Goal: Task Accomplishment & Management: Manage account settings

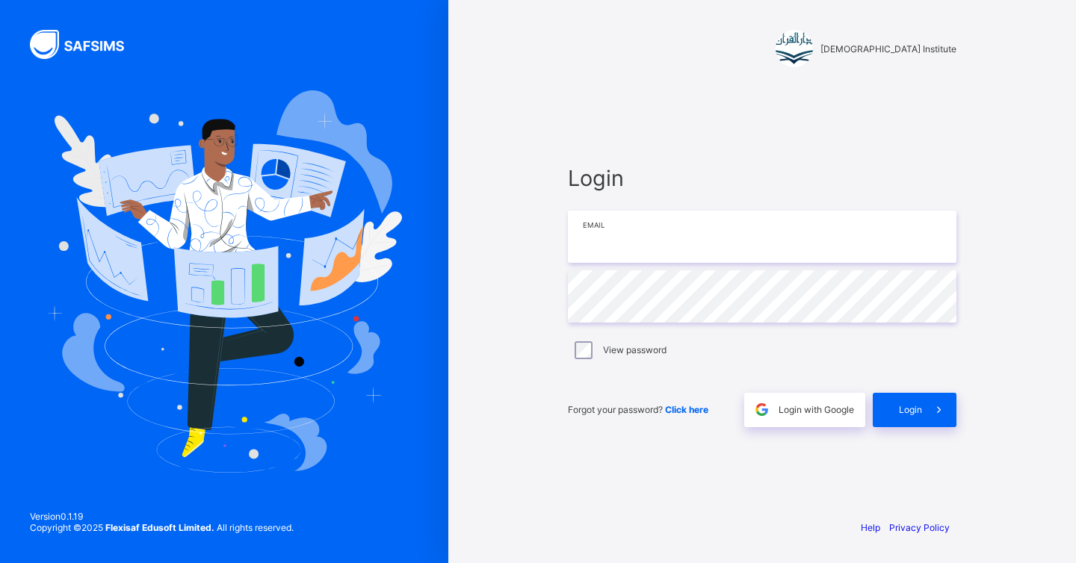
click at [618, 255] on input "email" at bounding box center [762, 237] width 388 height 52
type input "**********"
click at [909, 422] on div "Login" at bounding box center [914, 410] width 84 height 34
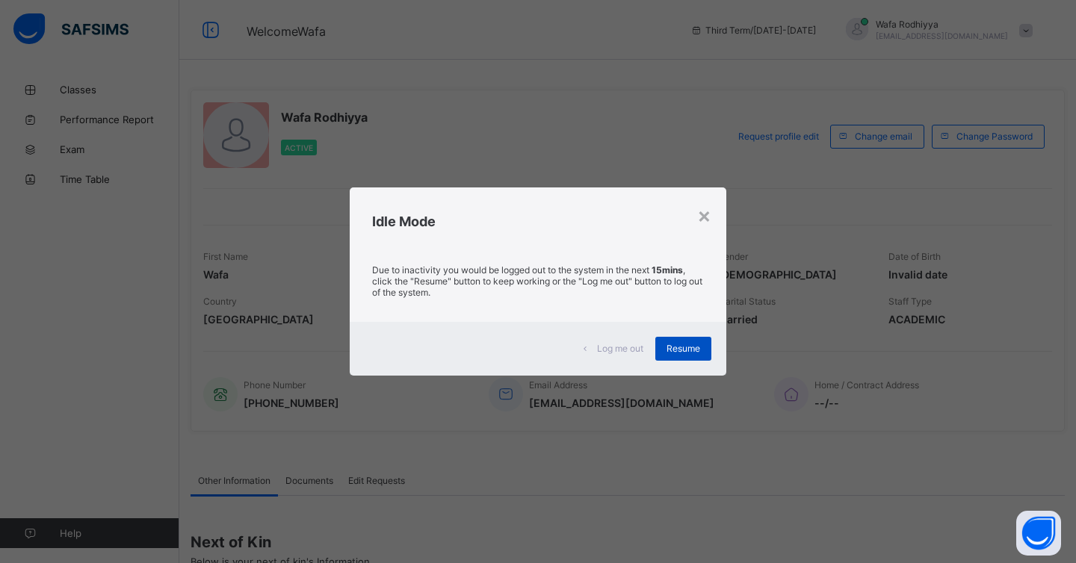
click at [672, 351] on span "Resume" at bounding box center [683, 348] width 34 height 11
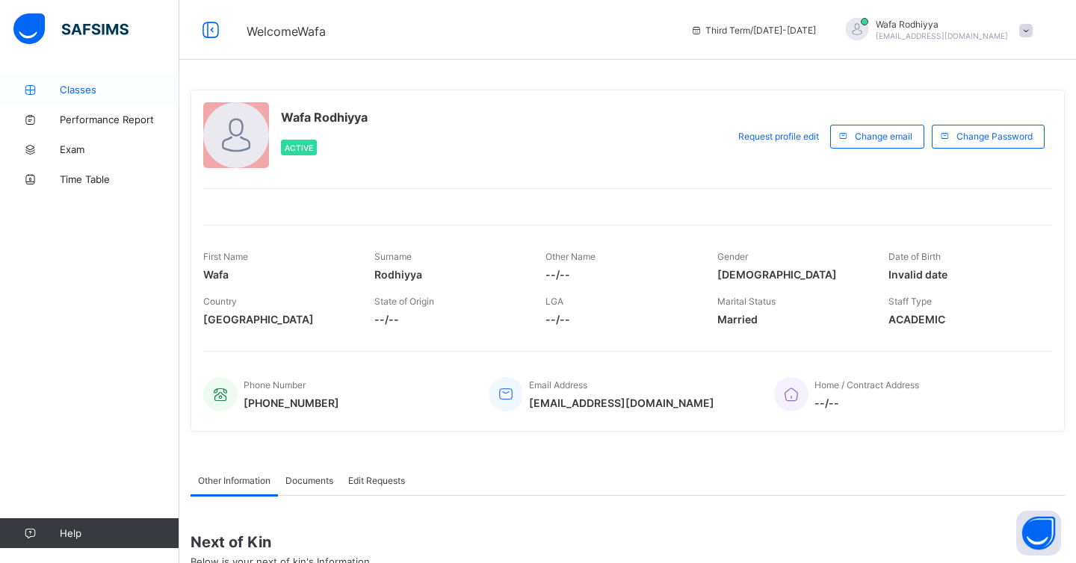
click at [69, 85] on span "Classes" at bounding box center [120, 90] width 120 height 12
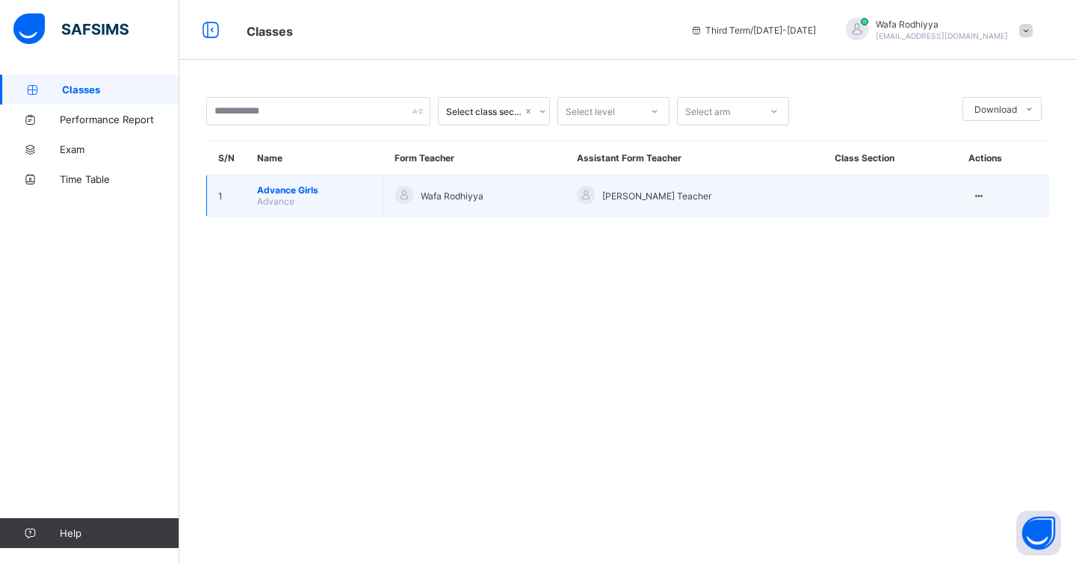
click at [296, 189] on span "Advance Girls" at bounding box center [314, 189] width 115 height 11
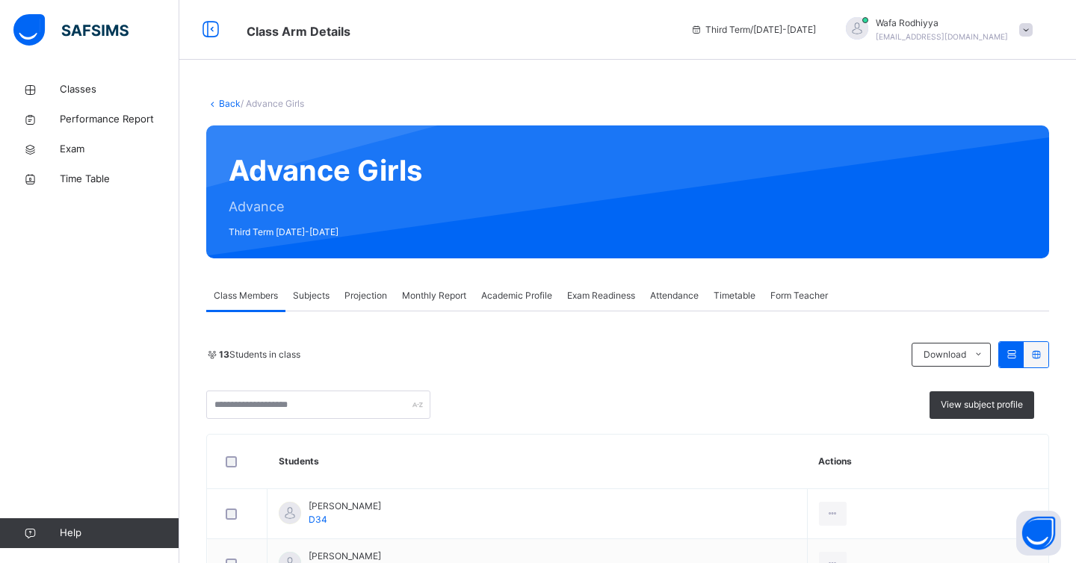
scroll to position [36, 0]
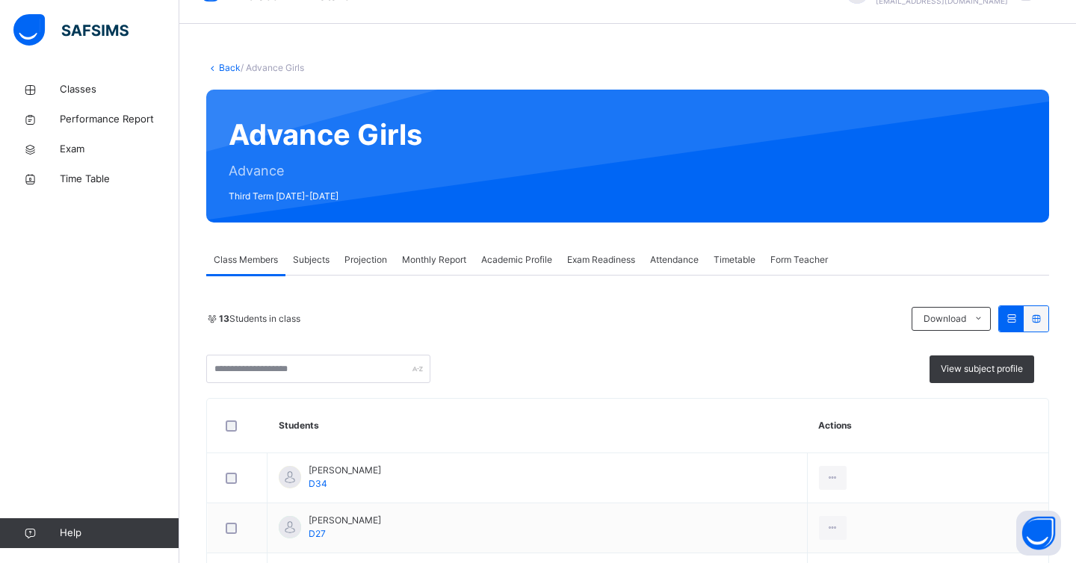
click at [599, 254] on div "Exam Readiness" at bounding box center [600, 260] width 83 height 30
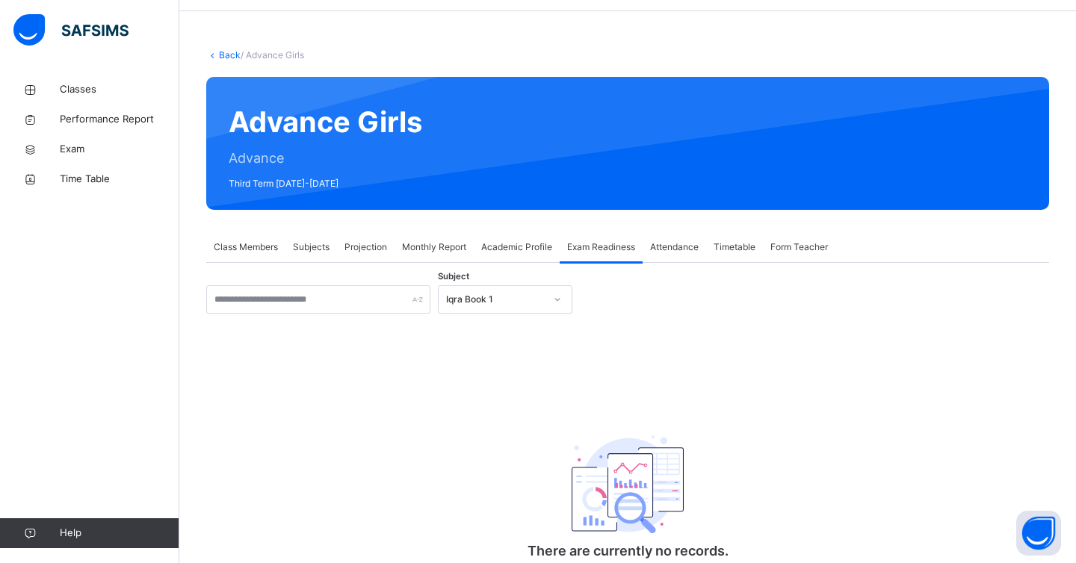
scroll to position [106, 0]
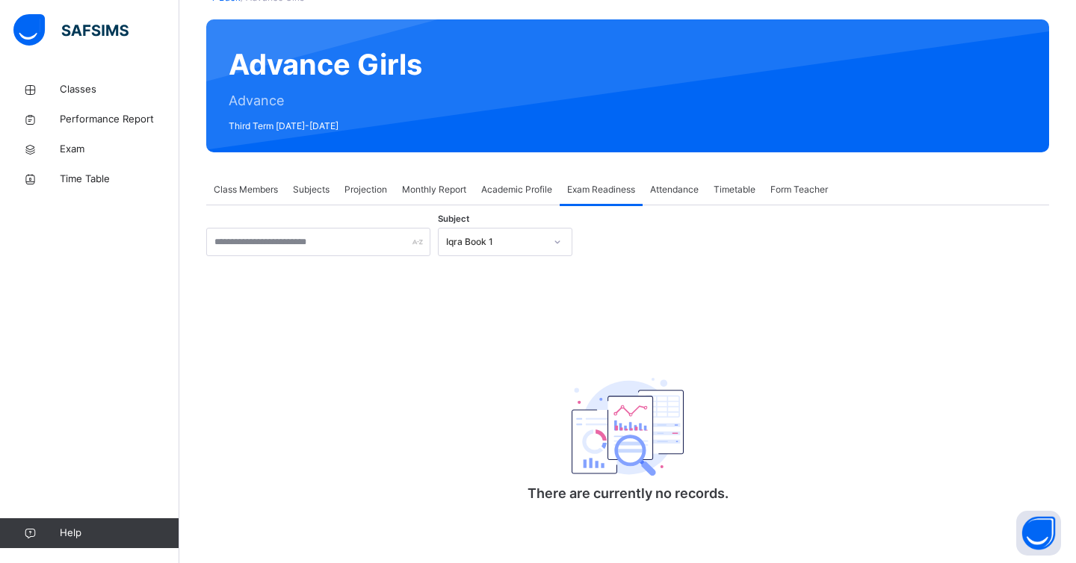
click at [468, 246] on div "Iqra Book 1" at bounding box center [495, 241] width 99 height 13
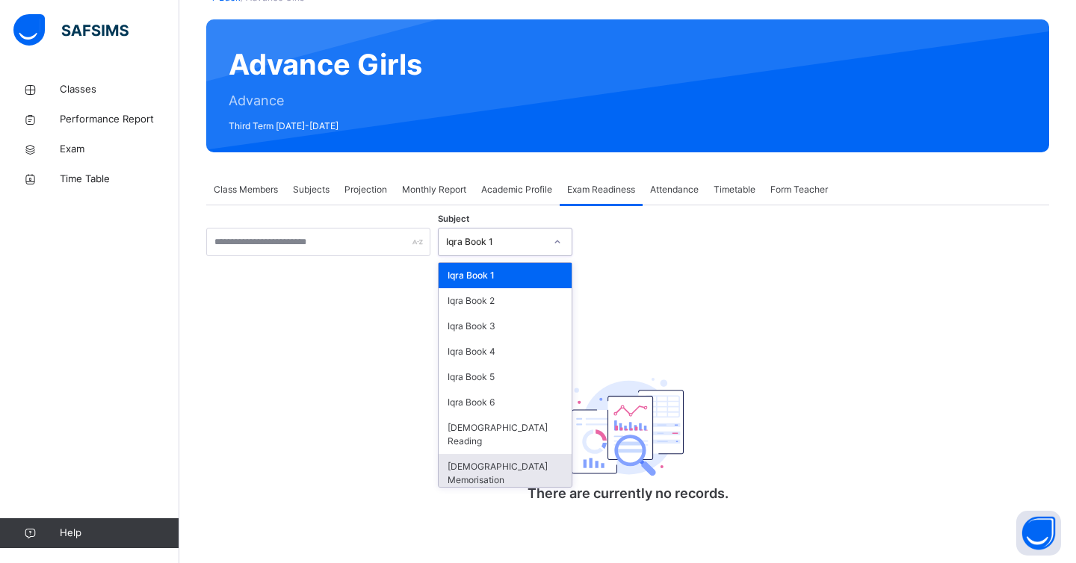
click at [512, 454] on div "[DEMOGRAPHIC_DATA] Memorisation" at bounding box center [504, 473] width 133 height 39
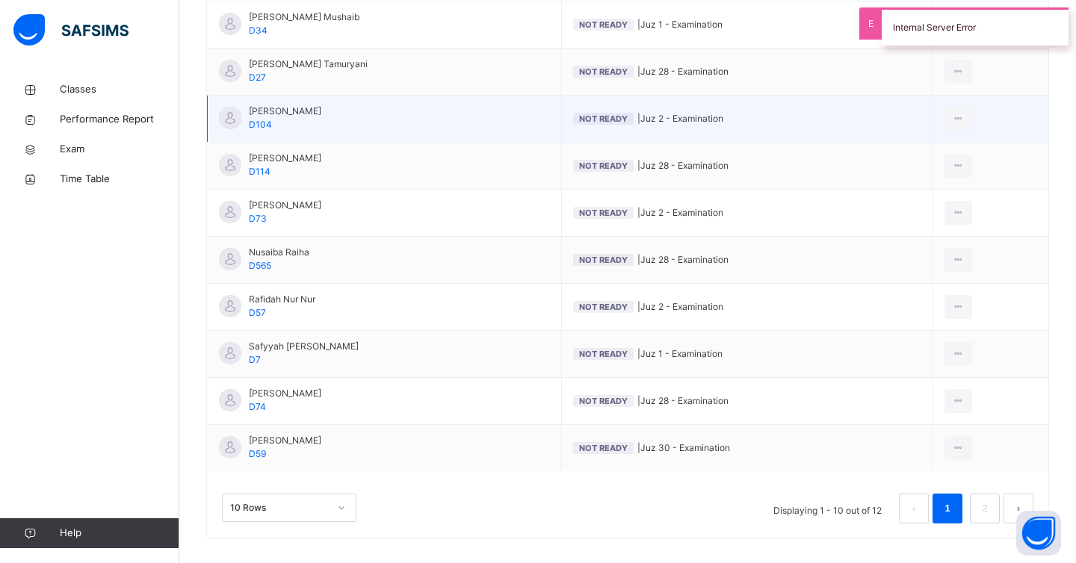
scroll to position [426, 0]
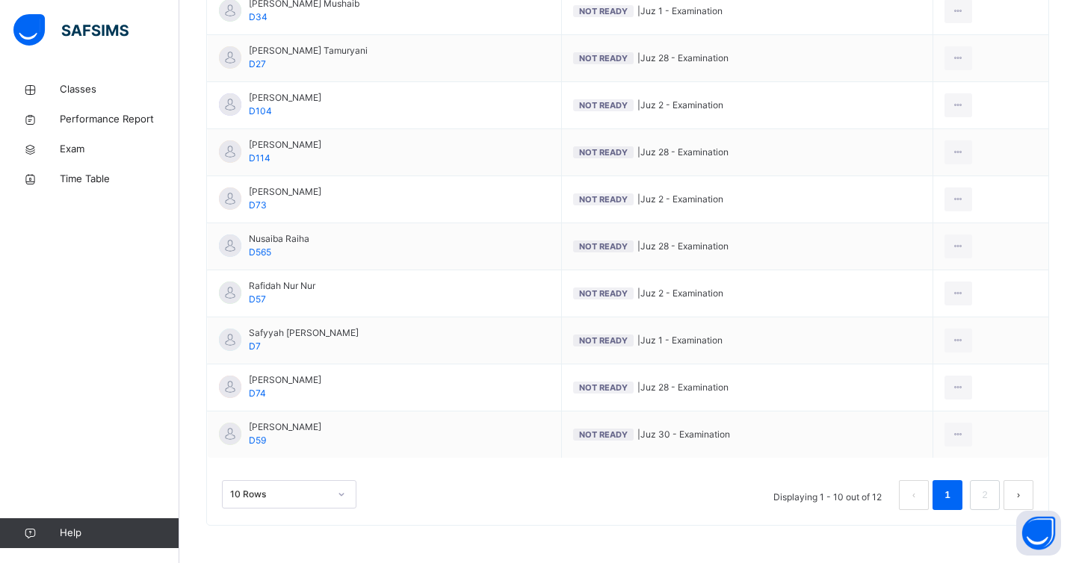
click at [1012, 494] on button "next page" at bounding box center [1018, 495] width 30 height 30
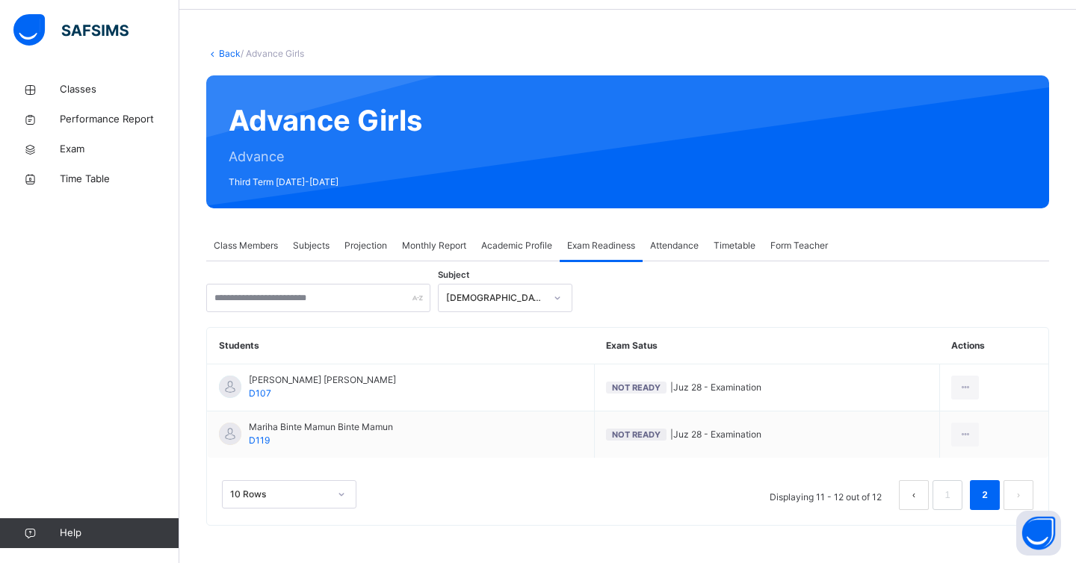
scroll to position [50, 0]
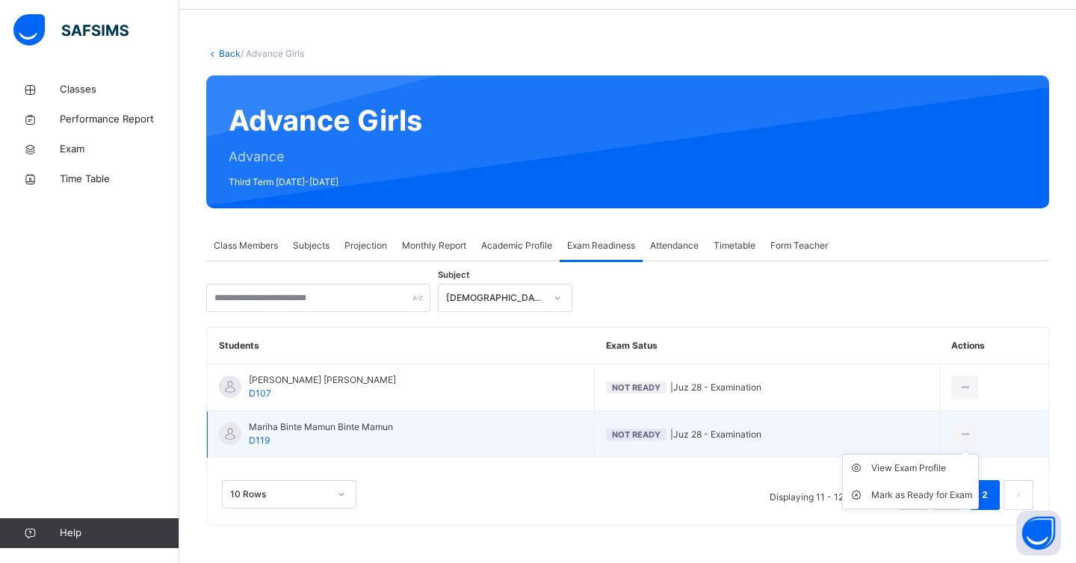
click at [965, 454] on ul "View Exam Profile [PERSON_NAME] as Ready for Exam" at bounding box center [910, 481] width 137 height 55
click at [934, 495] on div "Mark as Ready for Exam" at bounding box center [921, 495] width 101 height 15
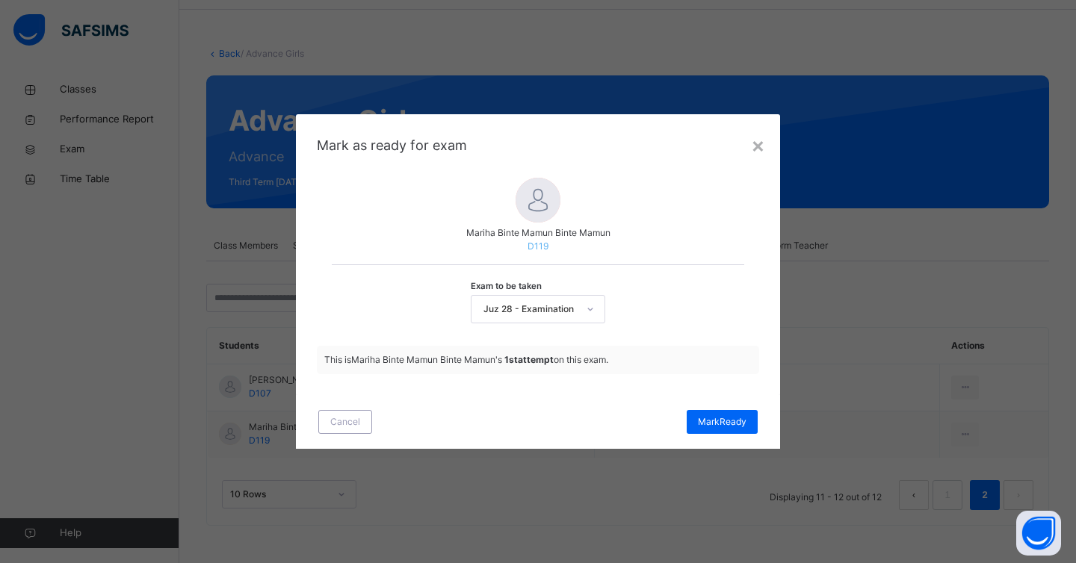
click at [554, 305] on div "Juz 28 - Examination" at bounding box center [528, 309] width 99 height 13
click at [740, 263] on div "Mariha Binte Mamun Binte Mamun D119 Exam to be taken 0 results available. Use U…" at bounding box center [538, 254] width 412 height 153
click at [727, 424] on span "[PERSON_NAME]" at bounding box center [722, 421] width 49 height 13
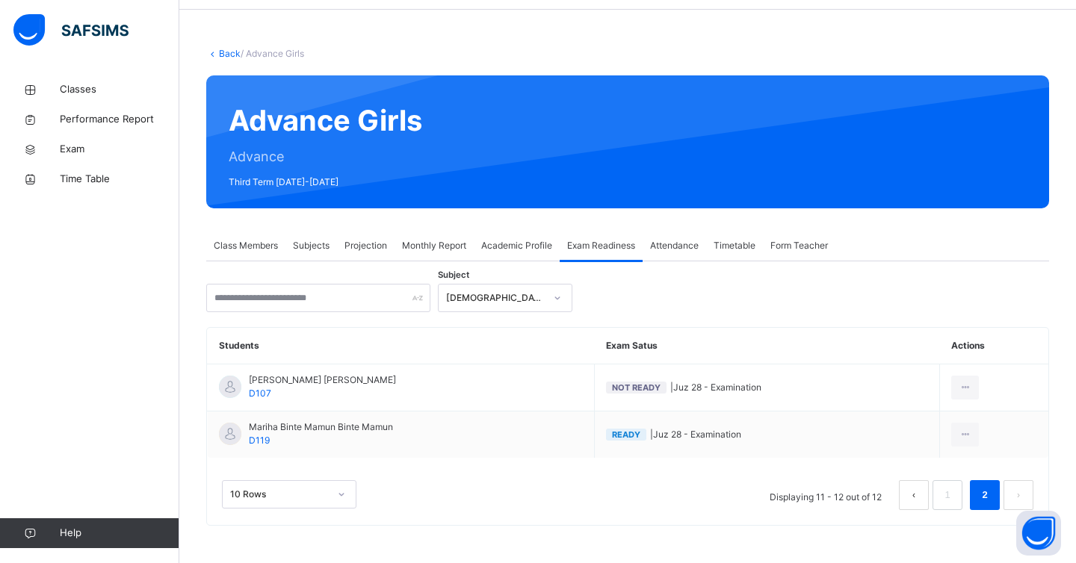
click at [919, 485] on button "prev page" at bounding box center [914, 495] width 30 height 30
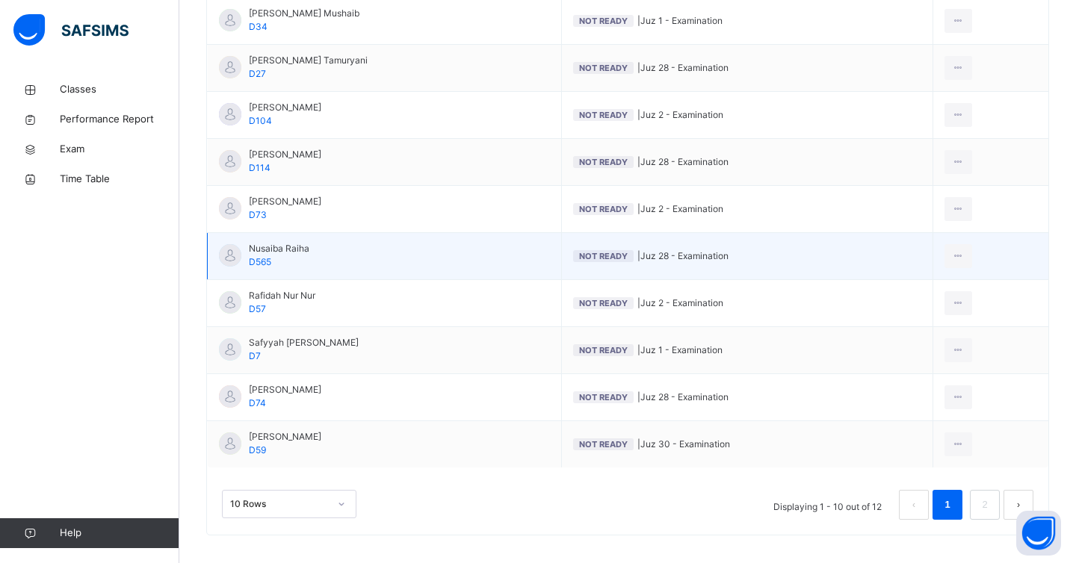
scroll to position [426, 0]
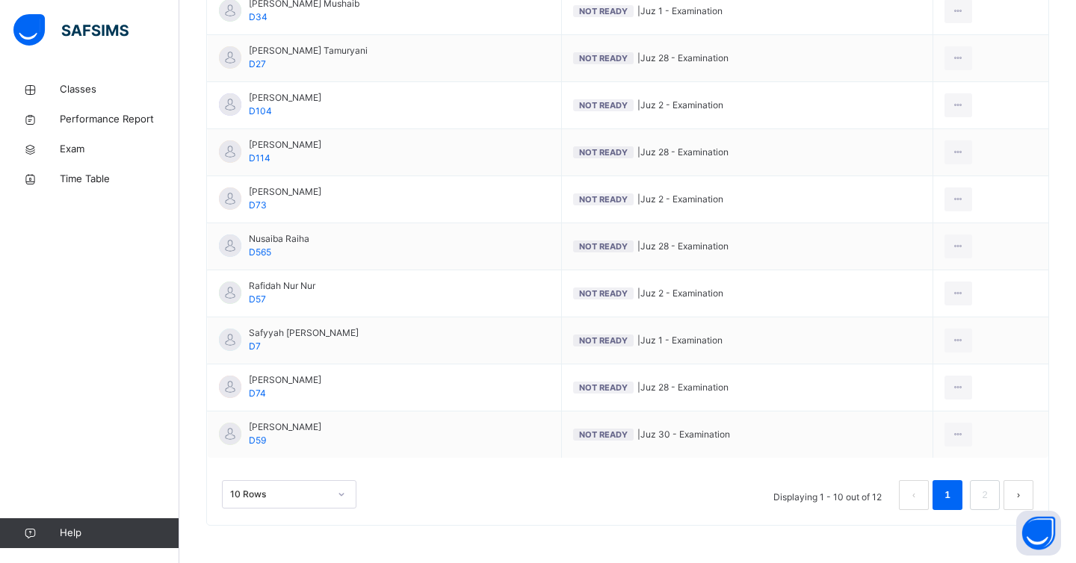
click at [1017, 491] on button "next page" at bounding box center [1018, 495] width 30 height 30
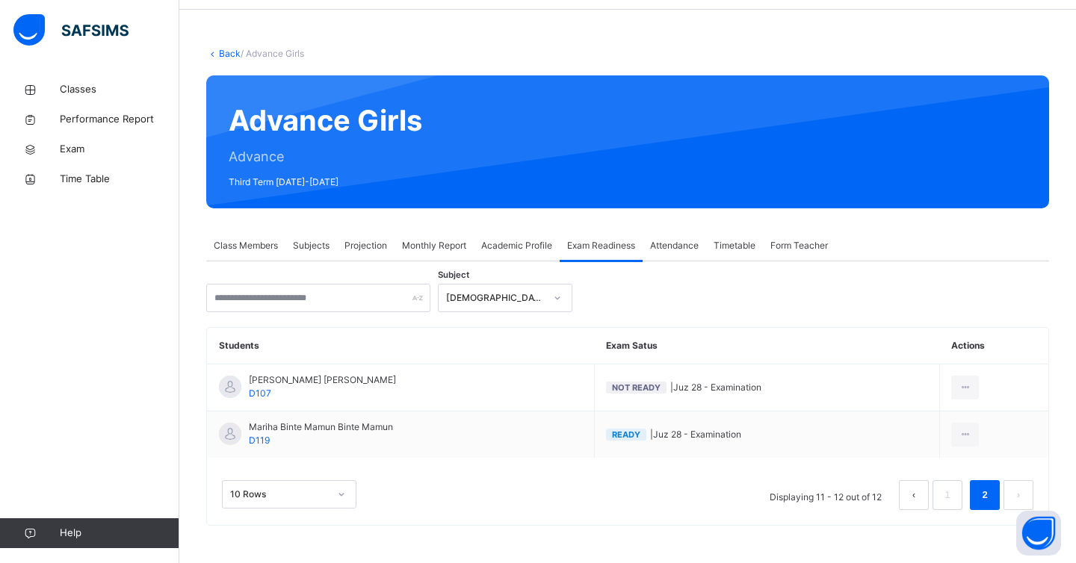
scroll to position [50, 0]
click at [365, 251] on span "Projection" at bounding box center [365, 245] width 43 height 13
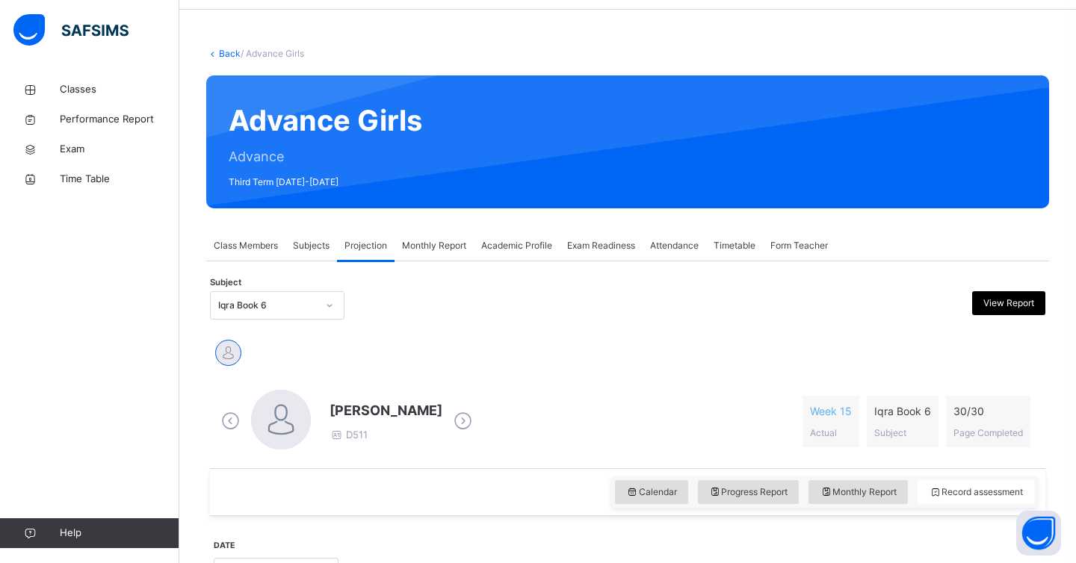
click at [442, 237] on div "Monthly Report" at bounding box center [433, 246] width 79 height 30
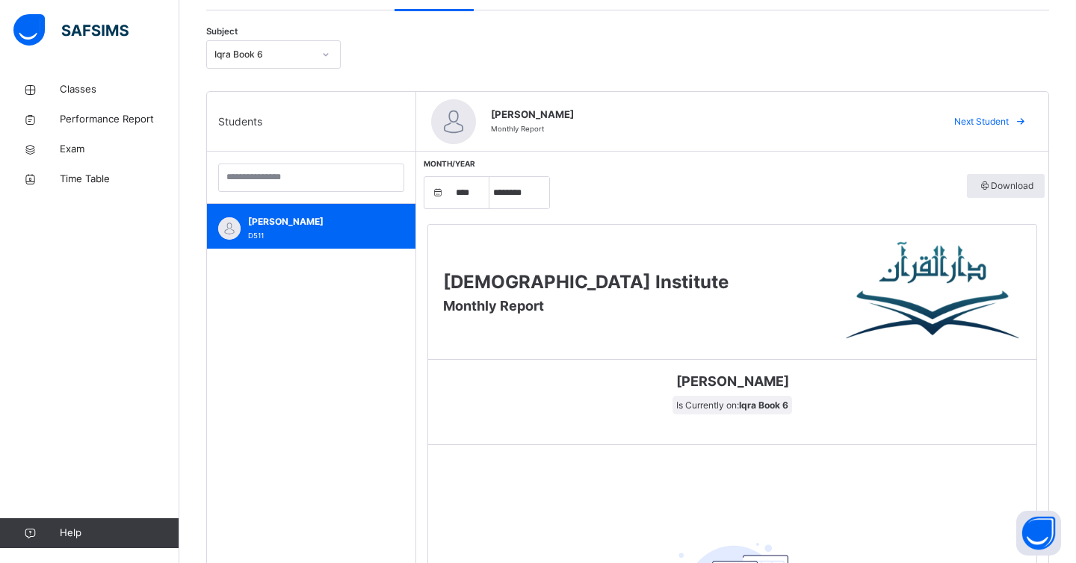
scroll to position [292, 0]
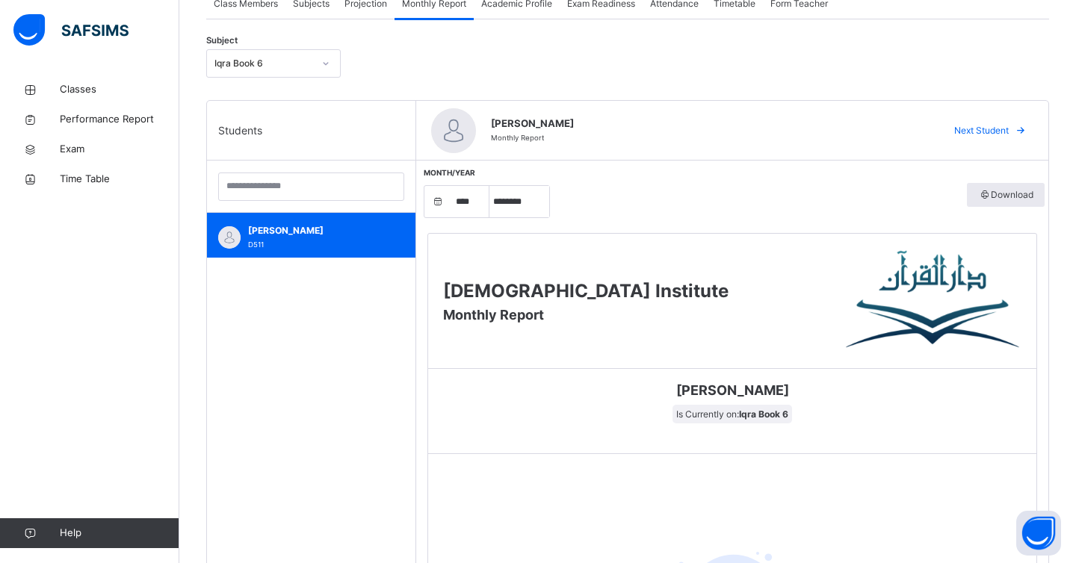
click at [298, 75] on div "Iqra Book 6" at bounding box center [273, 63] width 134 height 28
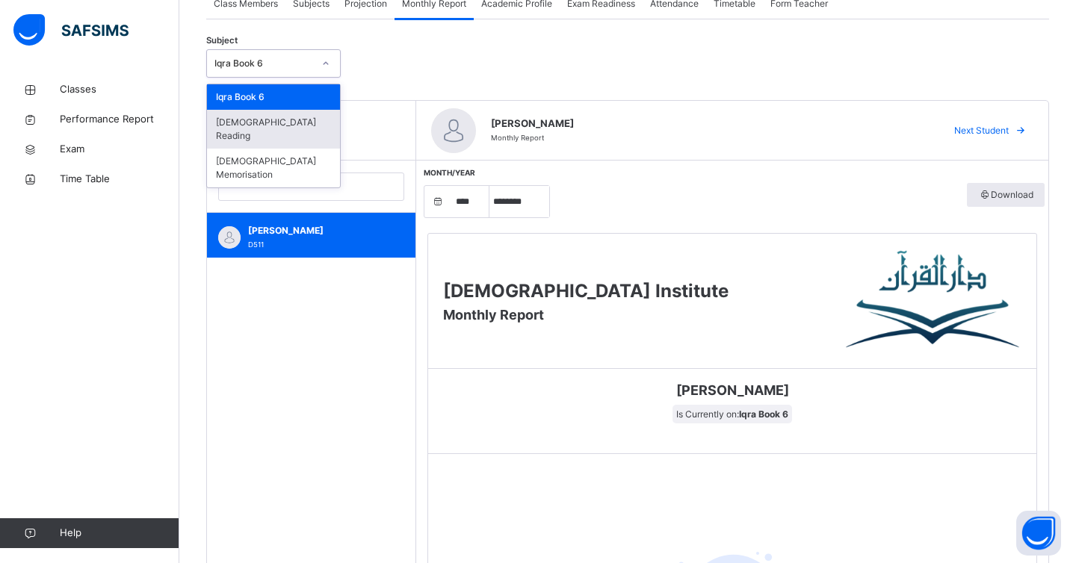
click at [296, 122] on div "[DEMOGRAPHIC_DATA] Reading" at bounding box center [273, 129] width 133 height 39
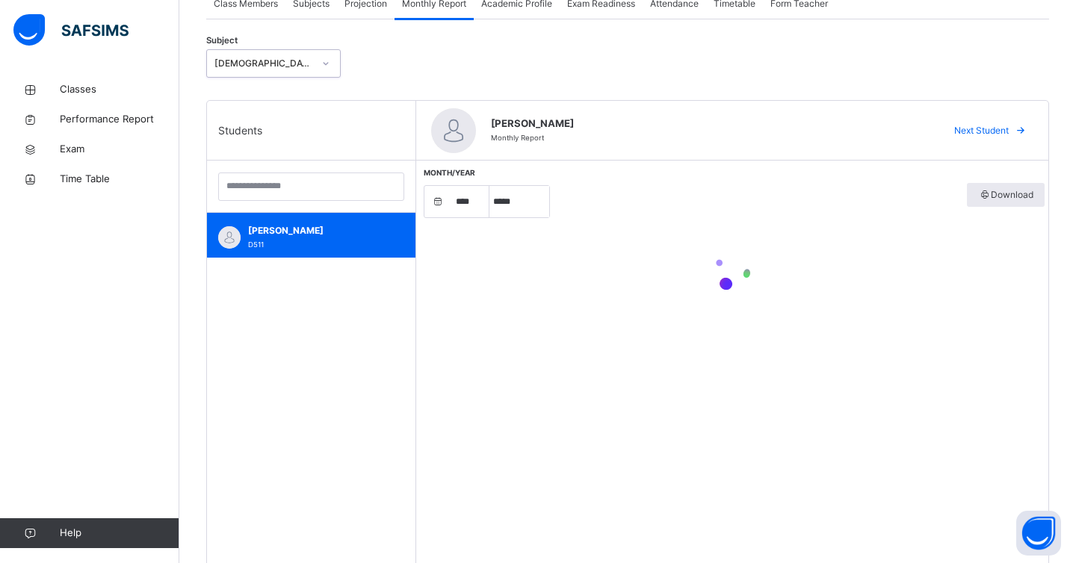
select select "****"
select select "*"
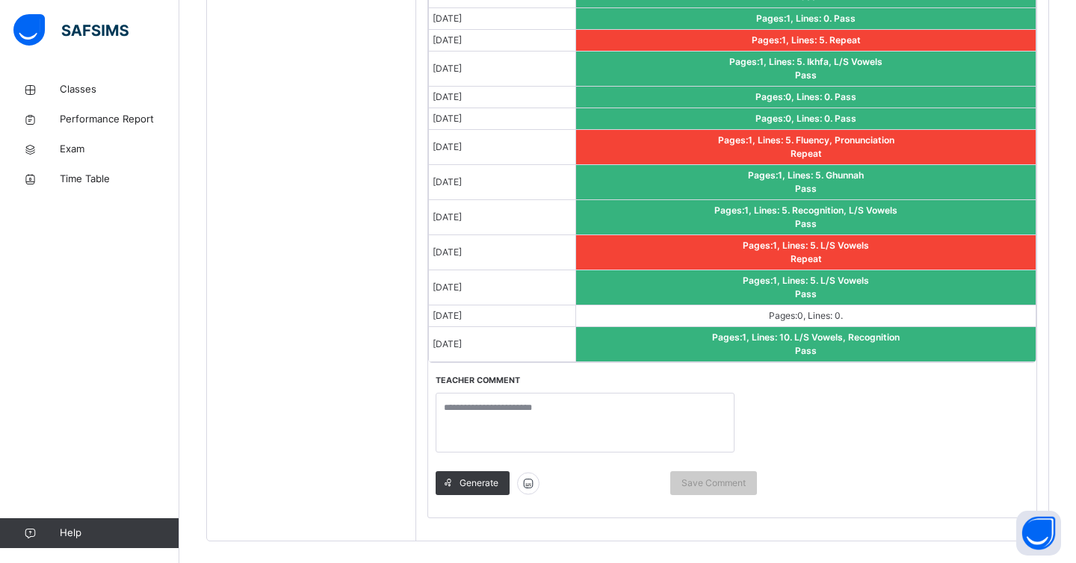
scroll to position [899, 0]
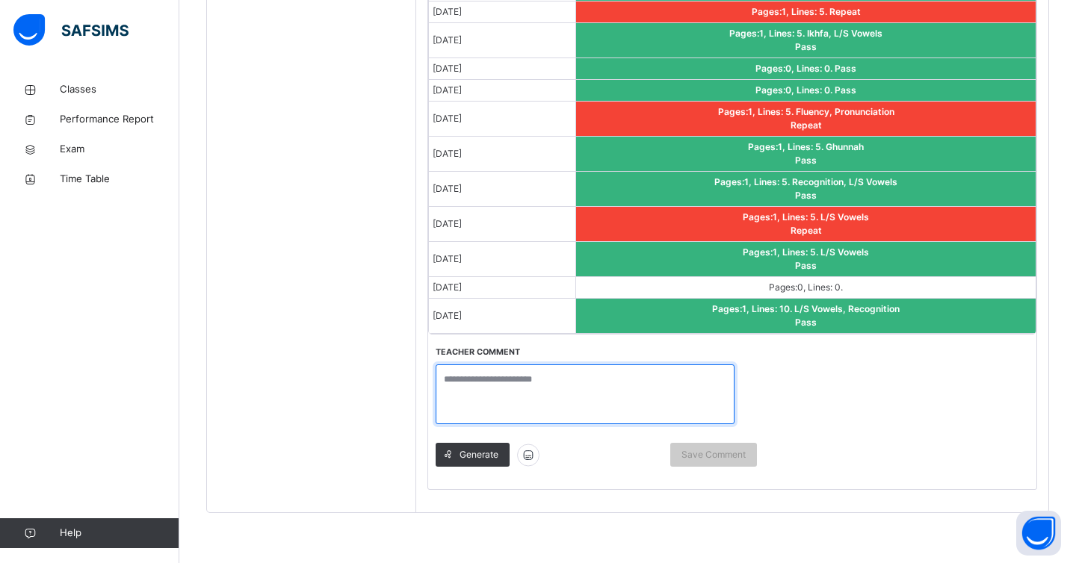
click at [465, 387] on textarea at bounding box center [584, 394] width 299 height 60
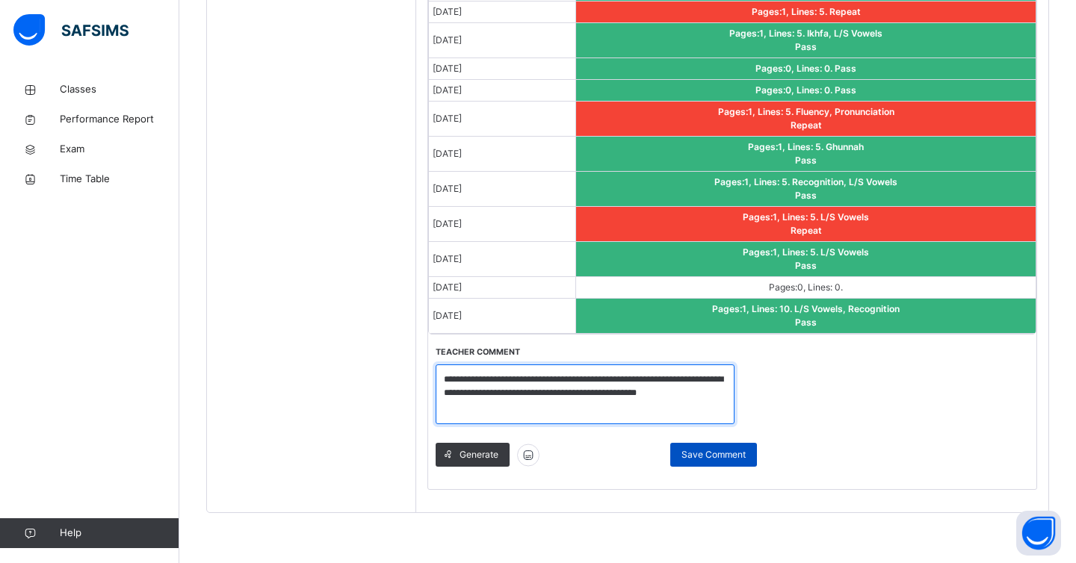
type textarea "**********"
click at [701, 452] on span "Save Comment" at bounding box center [713, 454] width 64 height 13
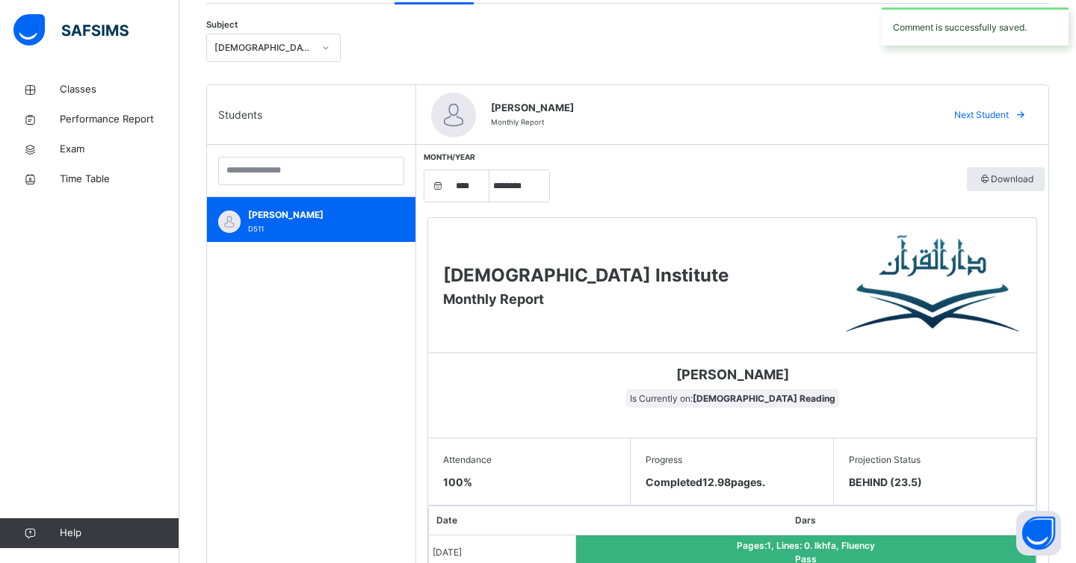
scroll to position [306, 0]
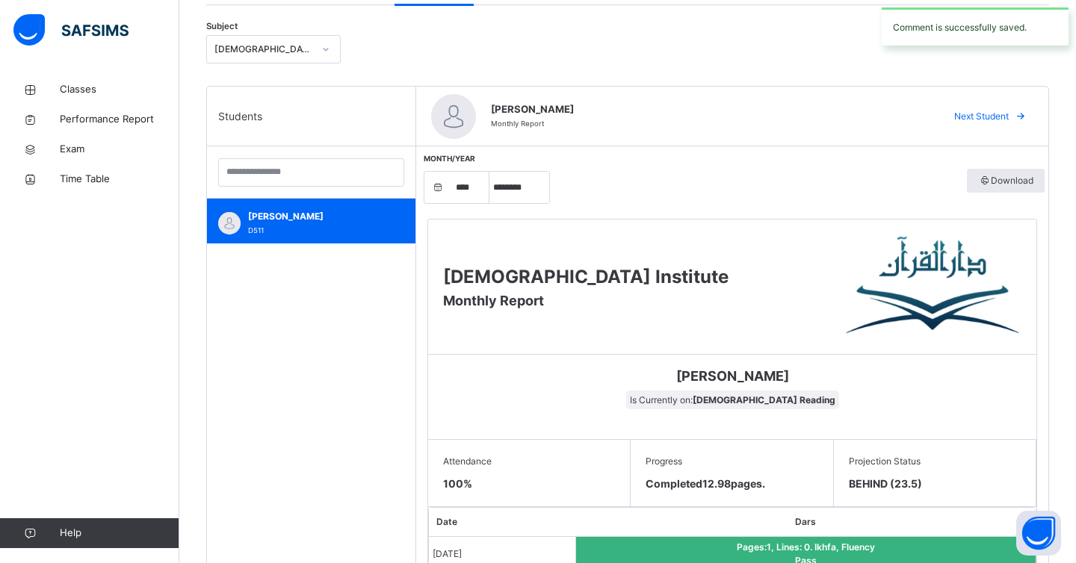
click at [275, 43] on div "[DEMOGRAPHIC_DATA] Reading" at bounding box center [263, 49] width 99 height 13
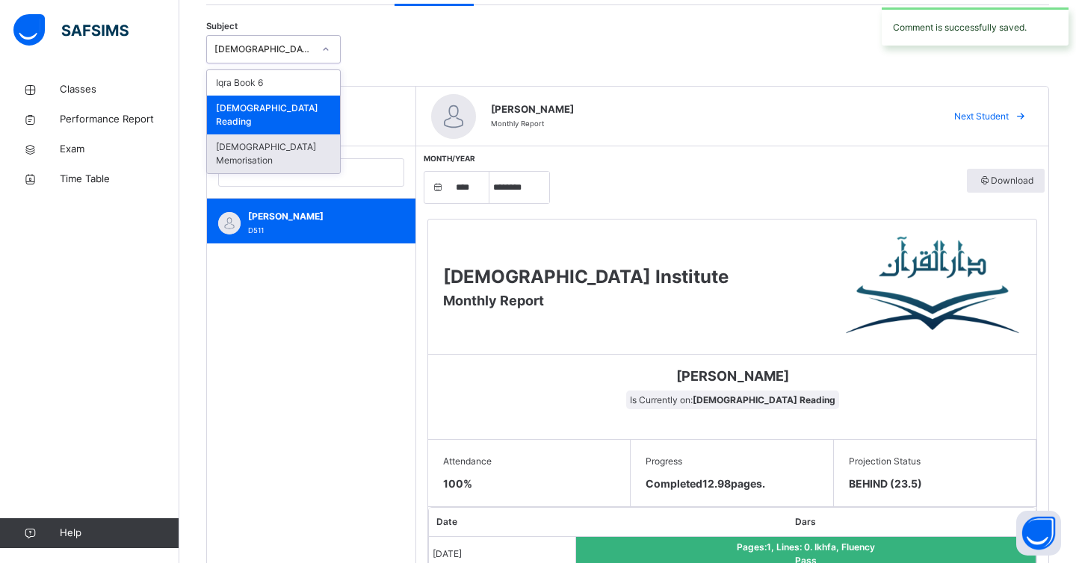
click at [282, 134] on div "[DEMOGRAPHIC_DATA] Memorisation" at bounding box center [273, 153] width 133 height 39
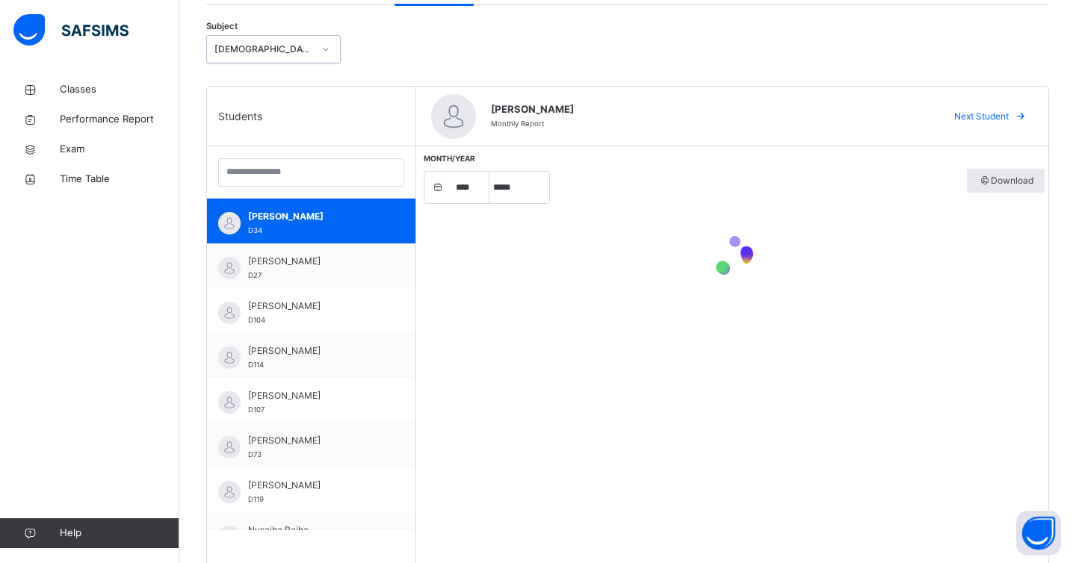
select select "****"
select select "*"
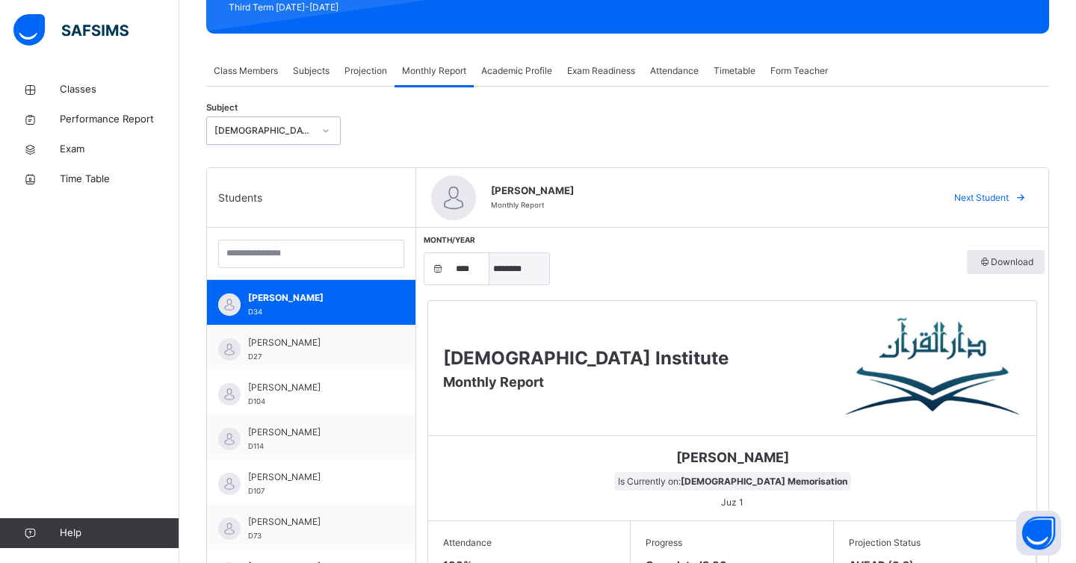
scroll to position [209, 0]
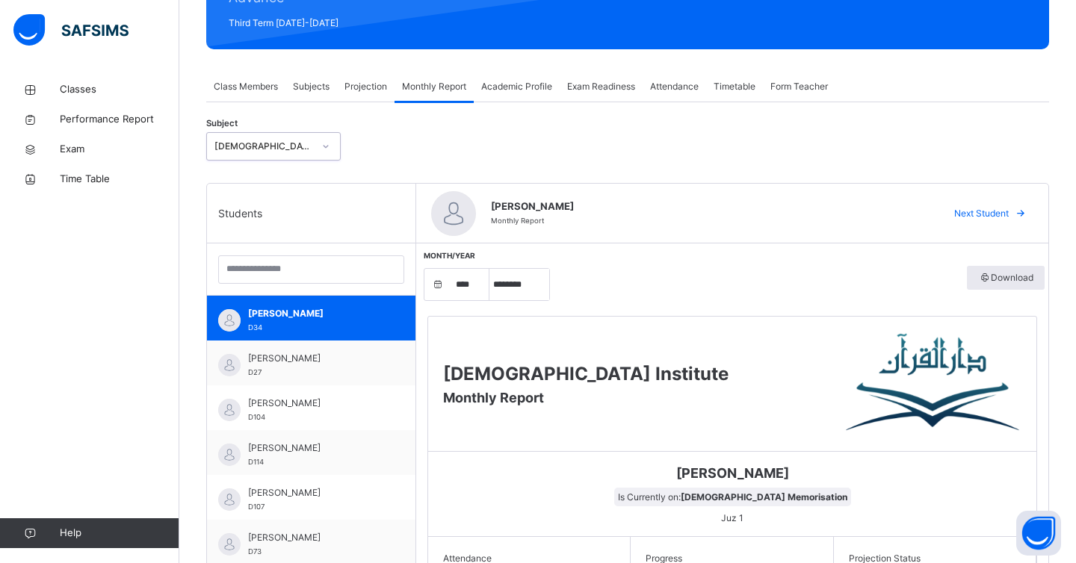
click at [376, 93] on span "Projection" at bounding box center [365, 86] width 43 height 13
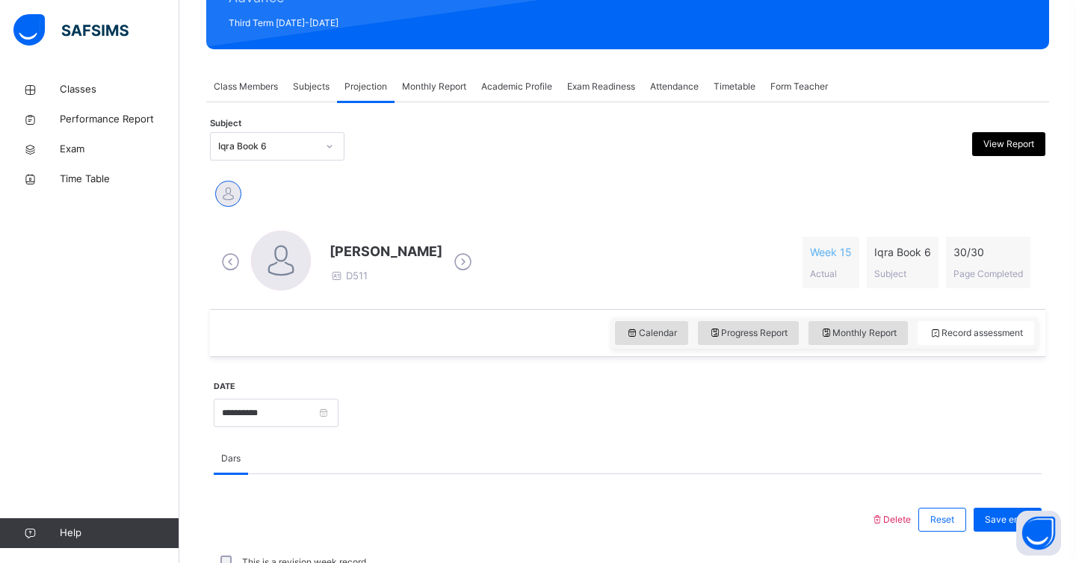
click at [318, 148] on div at bounding box center [329, 146] width 25 height 24
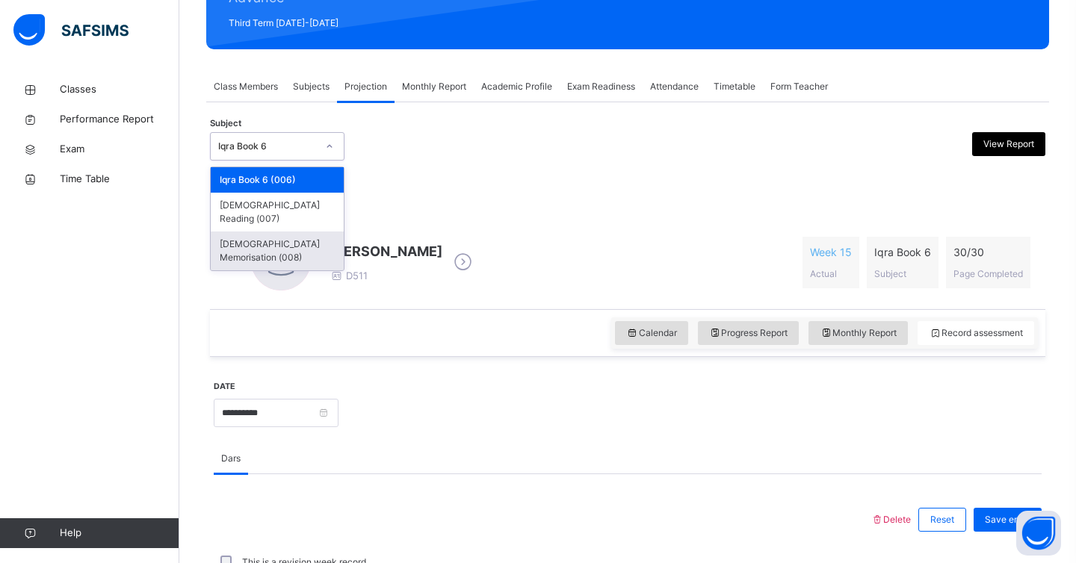
click at [329, 232] on div "[DEMOGRAPHIC_DATA] Memorisation (008)" at bounding box center [277, 251] width 133 height 39
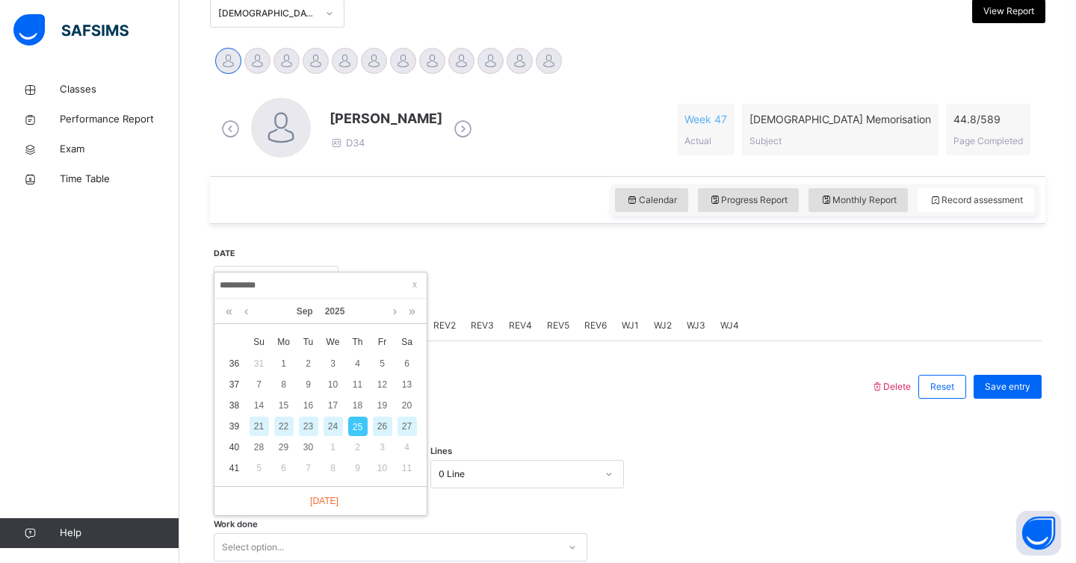
scroll to position [344, 0]
click at [308, 429] on div "23" at bounding box center [308, 424] width 19 height 19
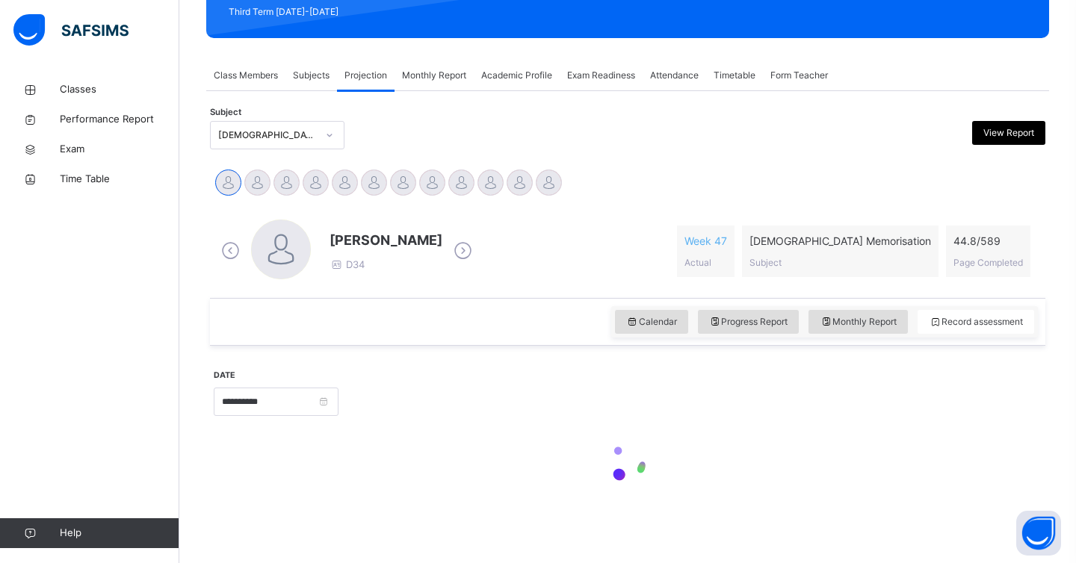
scroll to position [220, 0]
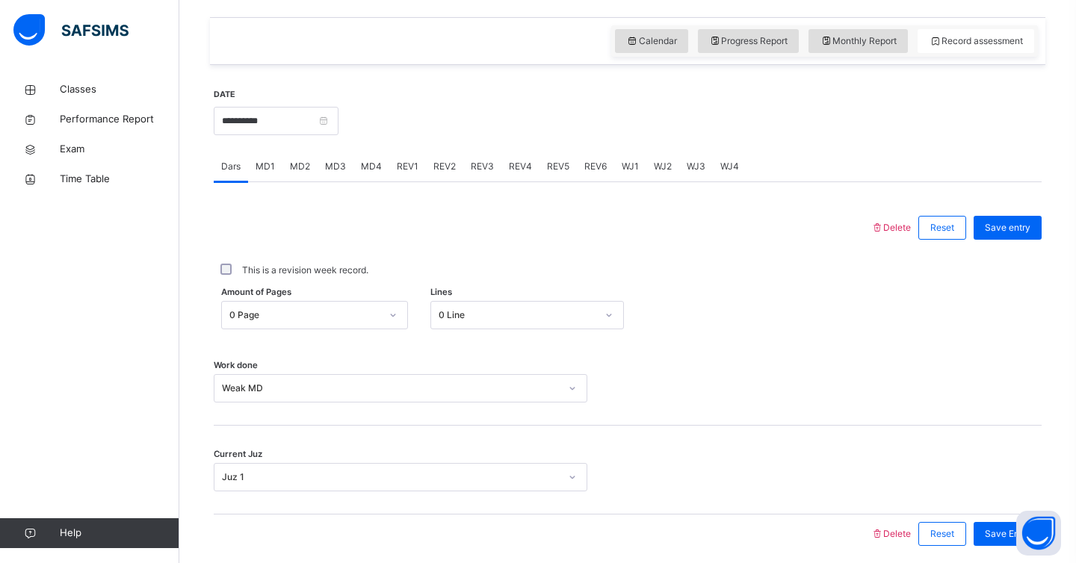
click at [326, 397] on div "Weak MD" at bounding box center [400, 388] width 373 height 28
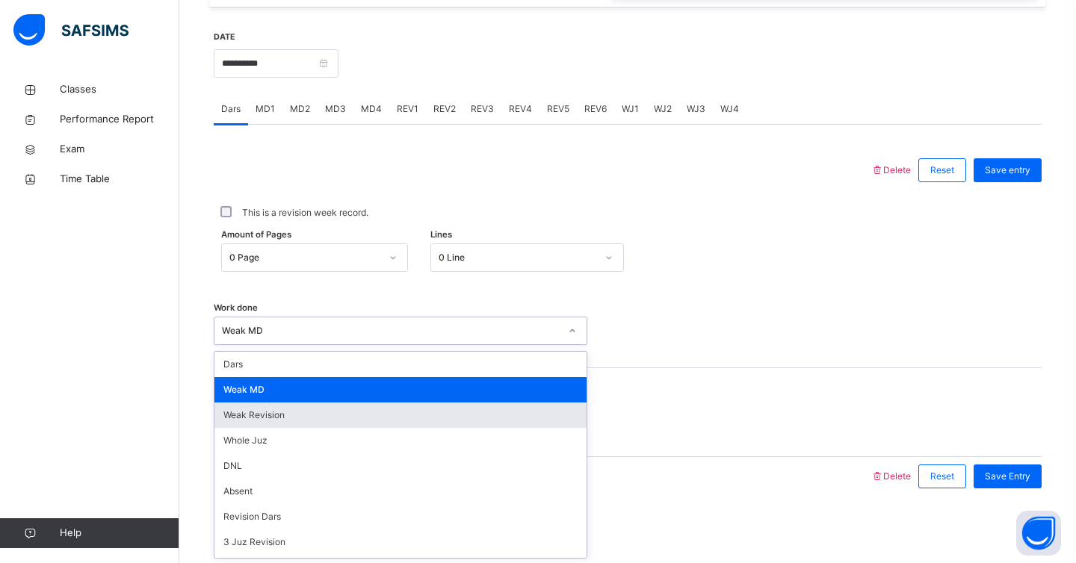
click at [323, 416] on div "Weak Revision" at bounding box center [400, 415] width 372 height 25
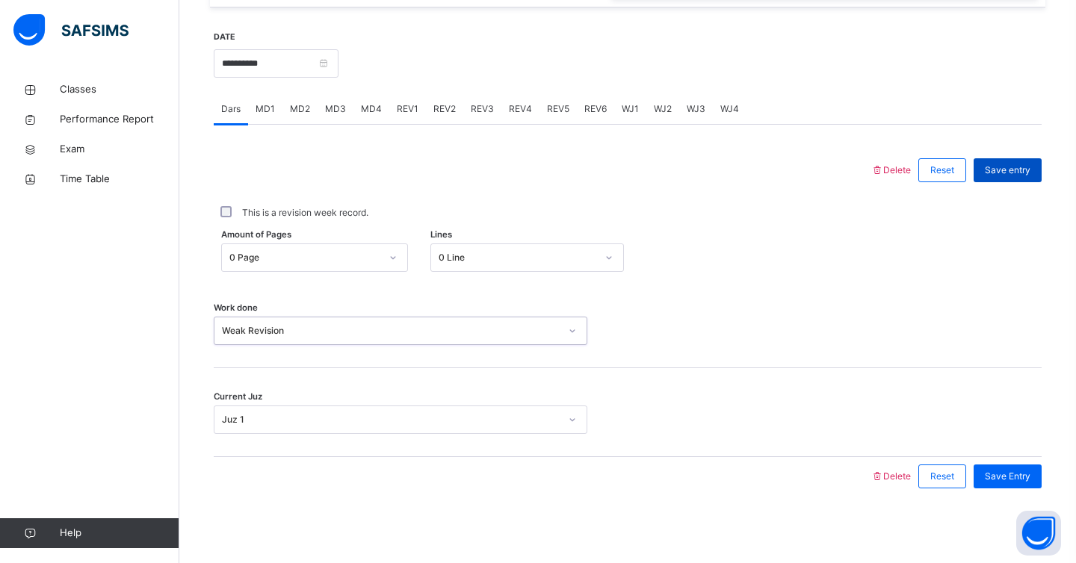
click at [1015, 175] on span "Save entry" at bounding box center [1007, 170] width 46 height 13
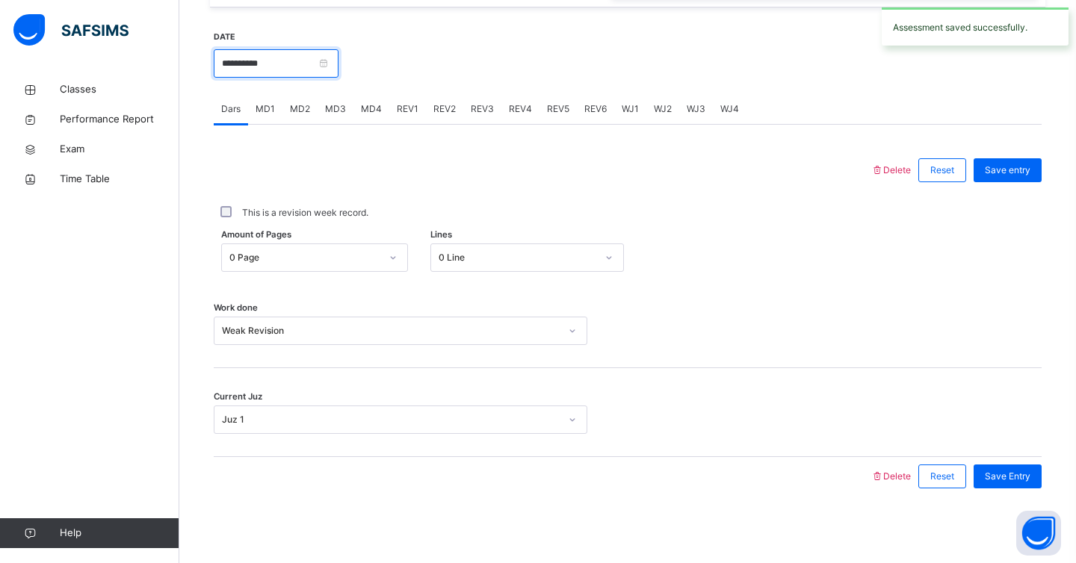
click at [336, 65] on input "**********" at bounding box center [276, 63] width 125 height 28
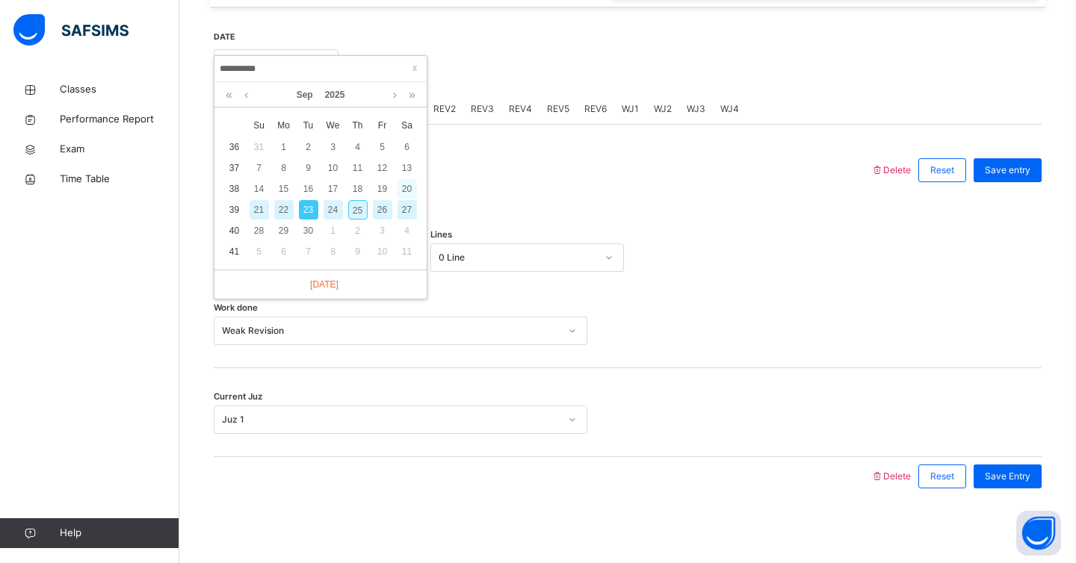
click at [409, 190] on div "20" at bounding box center [406, 188] width 19 height 19
type input "**********"
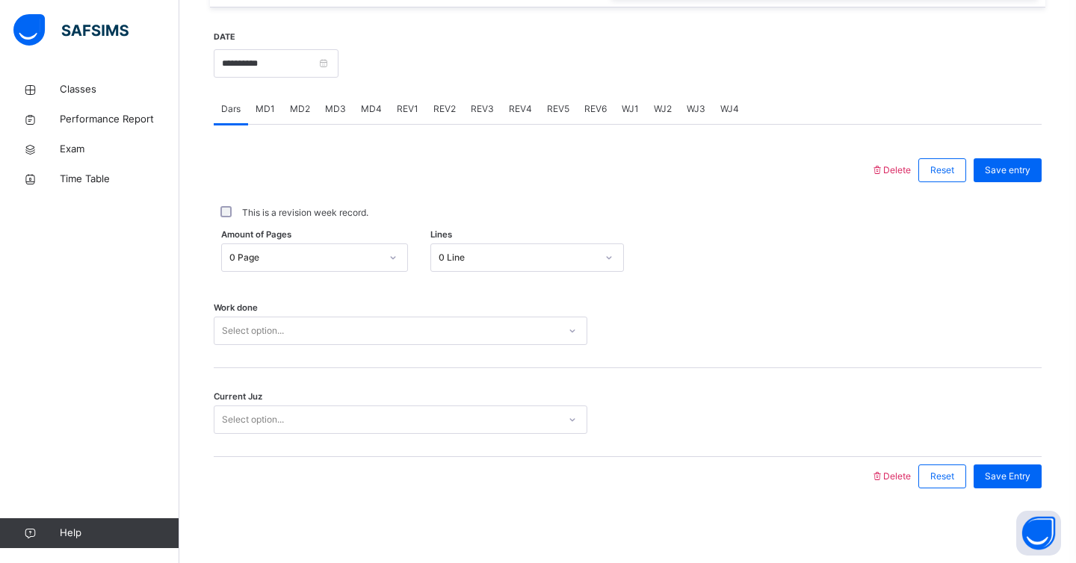
click at [397, 329] on div "Select option..." at bounding box center [386, 331] width 344 height 23
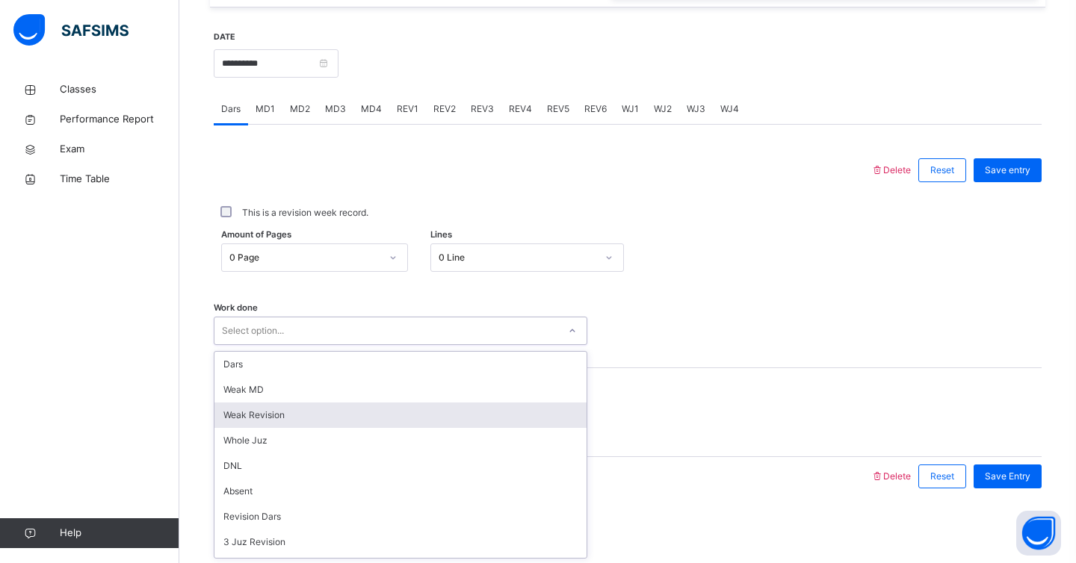
click at [381, 426] on div "Weak Revision" at bounding box center [400, 415] width 372 height 25
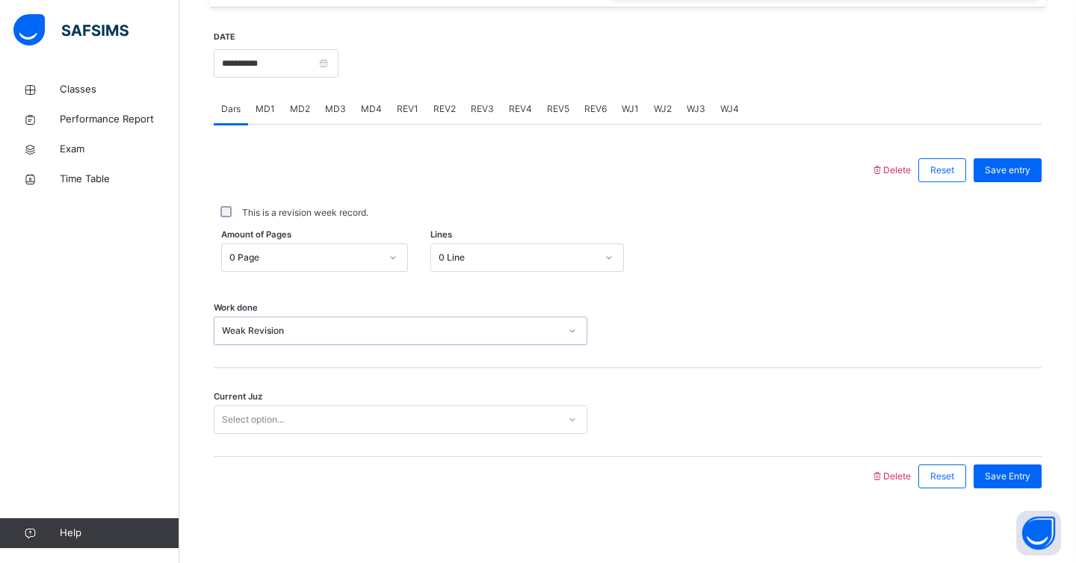
click at [376, 420] on div "Select option..." at bounding box center [386, 420] width 344 height 23
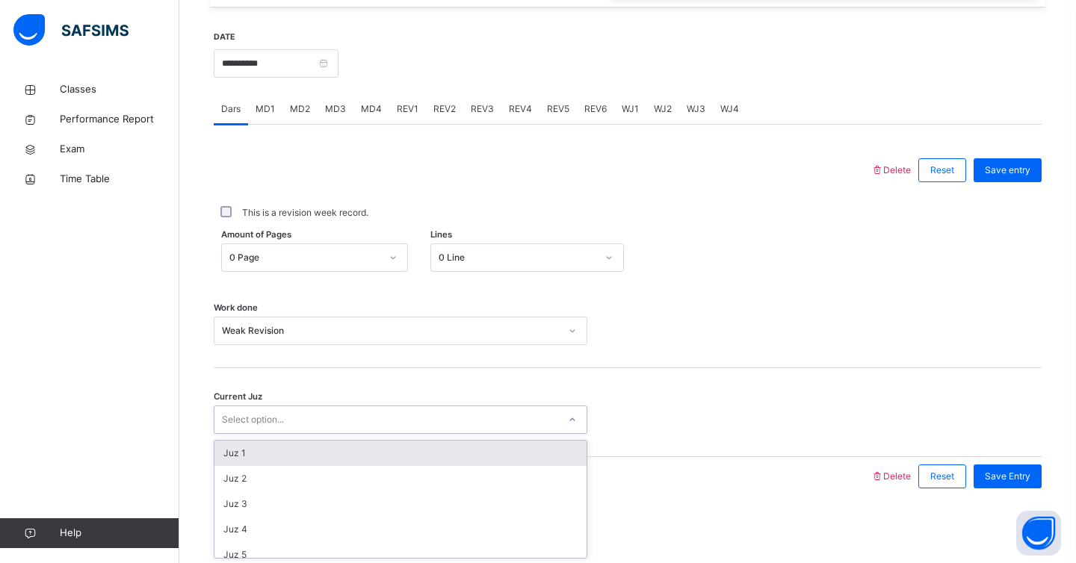
click at [376, 437] on div "Current Juz option Juz 1 focused, 1 of 30. 30 results available. Use Up and Dow…" at bounding box center [628, 412] width 828 height 89
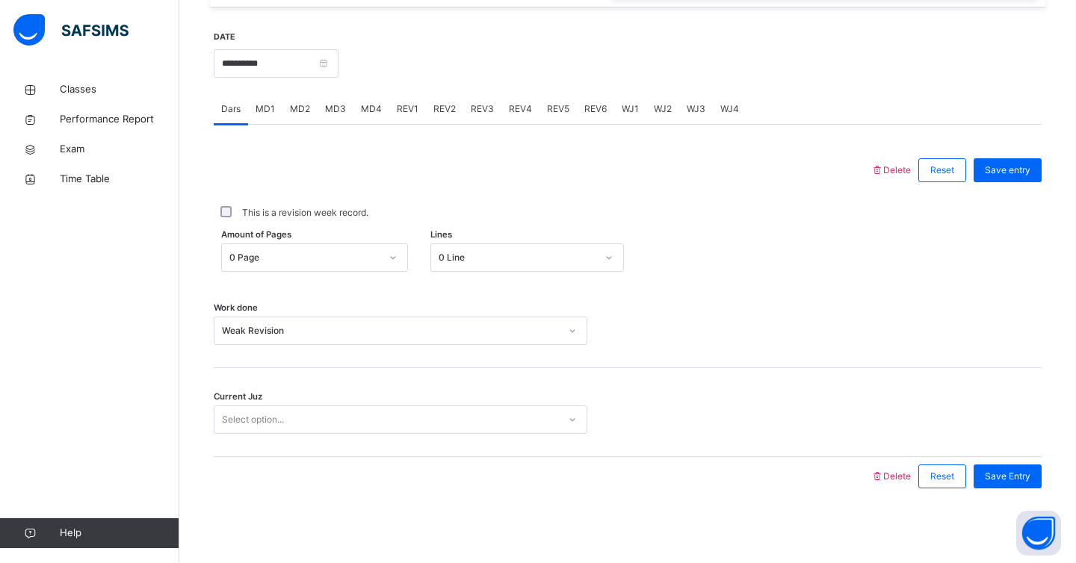
click at [410, 421] on div "Select option..." at bounding box center [386, 420] width 344 height 23
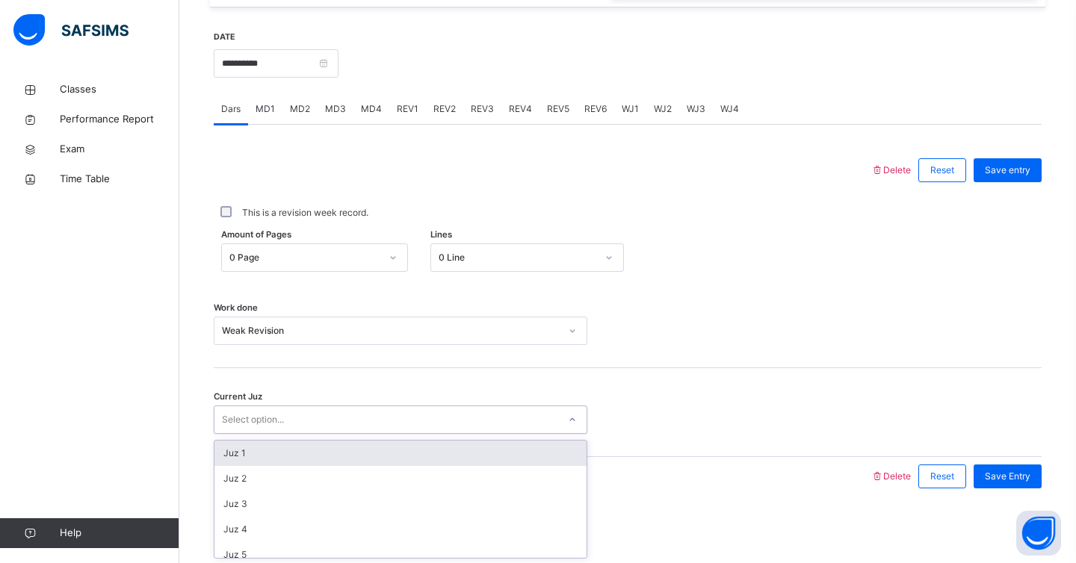
click at [406, 460] on div "Juz 1" at bounding box center [400, 453] width 372 height 25
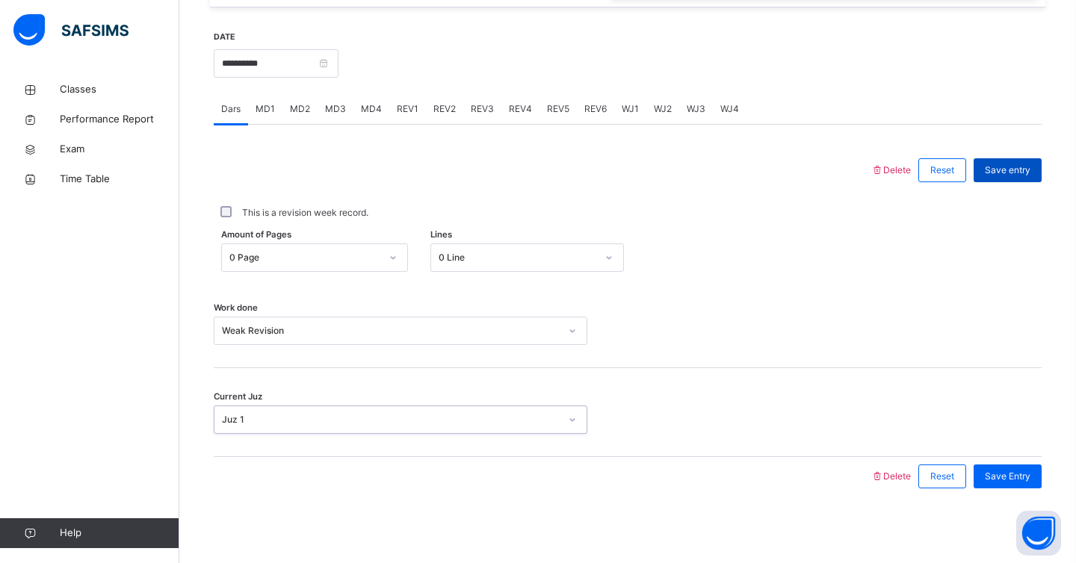
click at [989, 173] on span "Save entry" at bounding box center [1007, 170] width 46 height 13
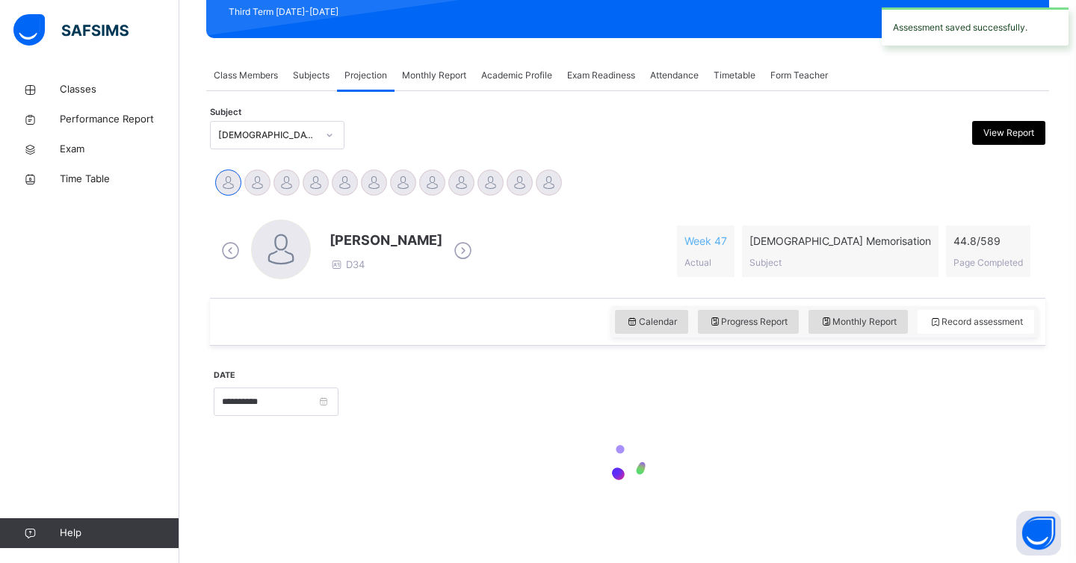
scroll to position [220, 0]
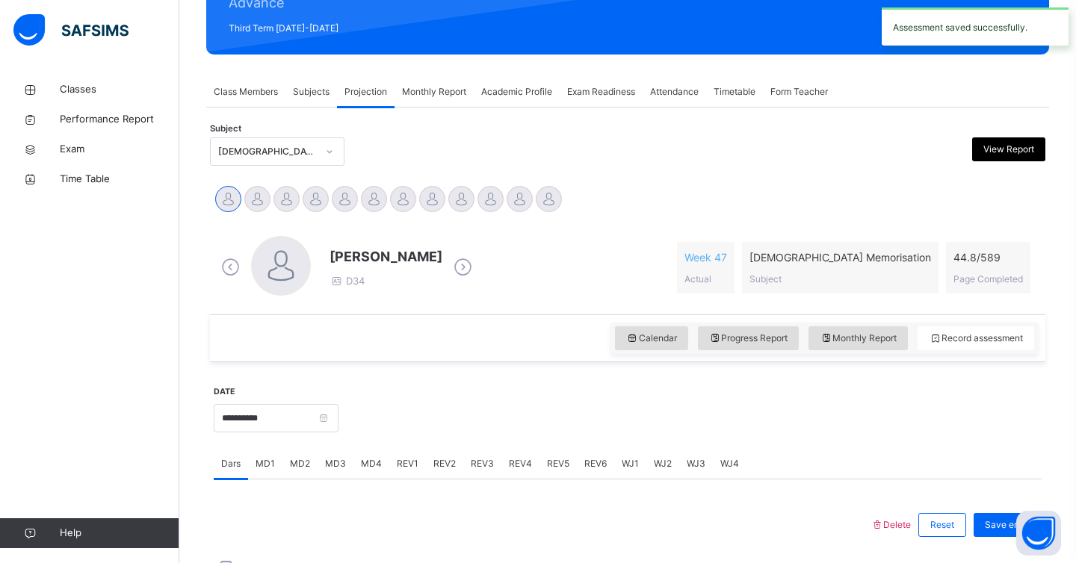
click at [575, 102] on div "Exam Readiness" at bounding box center [600, 92] width 83 height 30
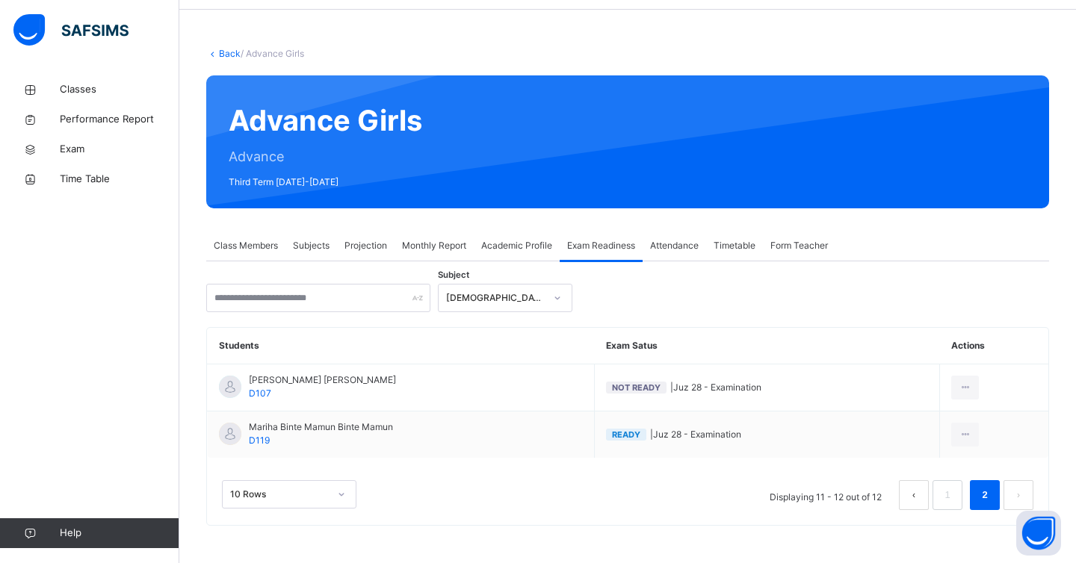
click at [446, 250] on span "Monthly Report" at bounding box center [434, 245] width 64 height 13
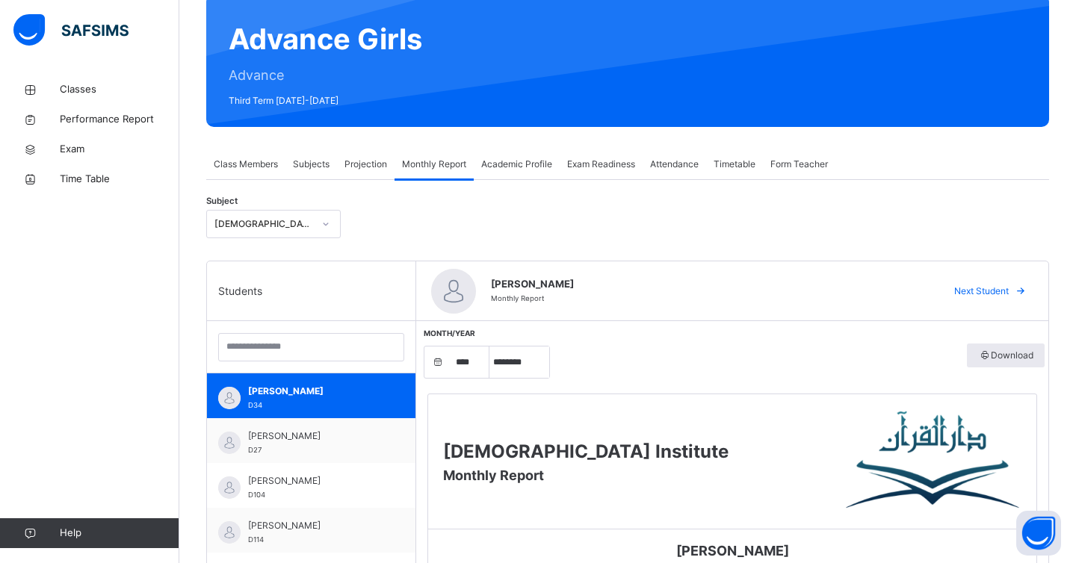
scroll to position [127, 0]
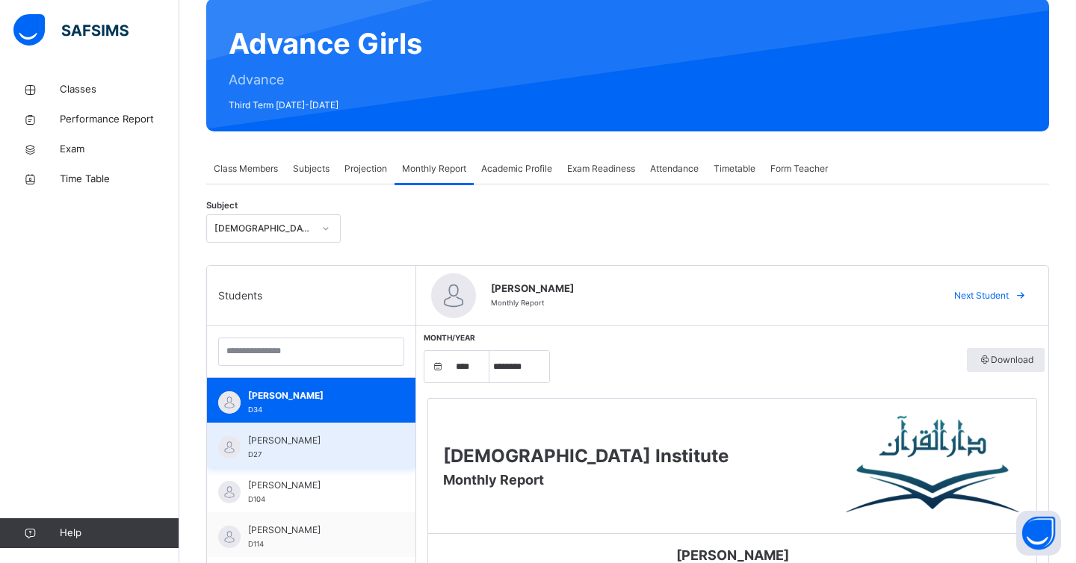
click at [324, 450] on div "[PERSON_NAME] D27" at bounding box center [315, 447] width 134 height 27
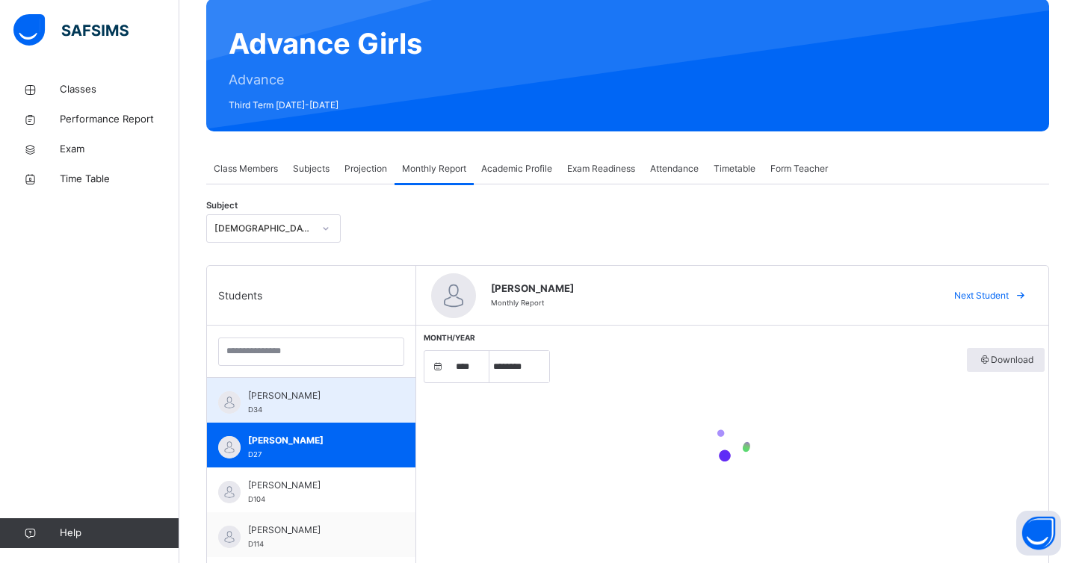
click at [340, 395] on span "[PERSON_NAME]" at bounding box center [315, 395] width 134 height 13
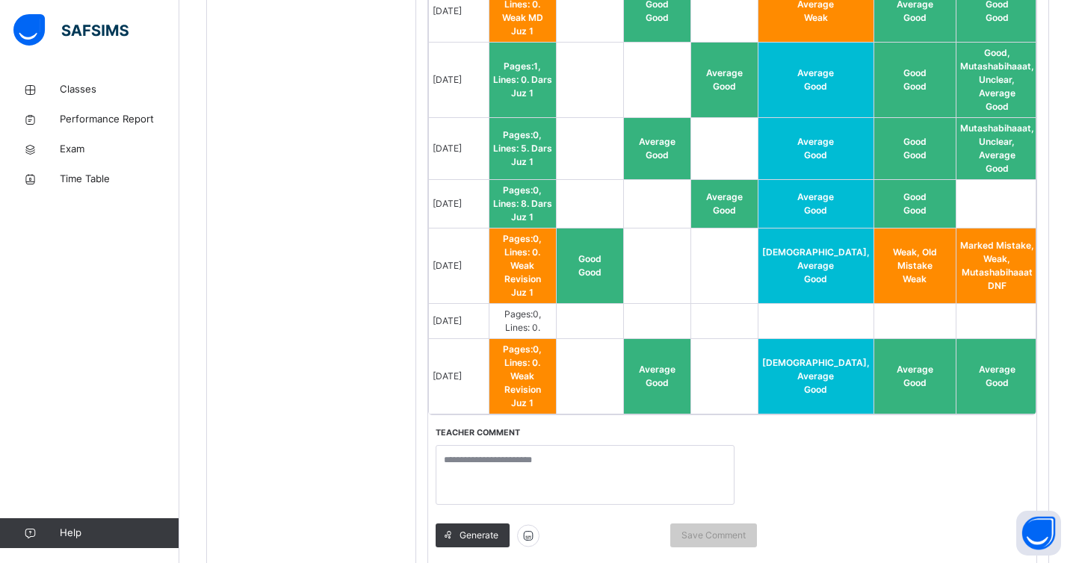
scroll to position [1275, 0]
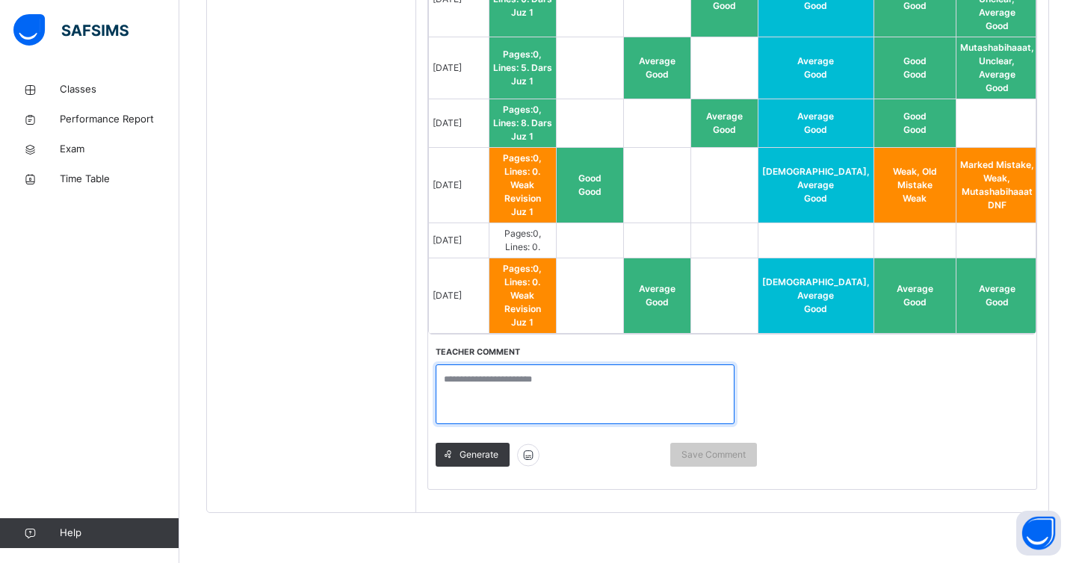
click at [513, 364] on textarea at bounding box center [584, 394] width 299 height 60
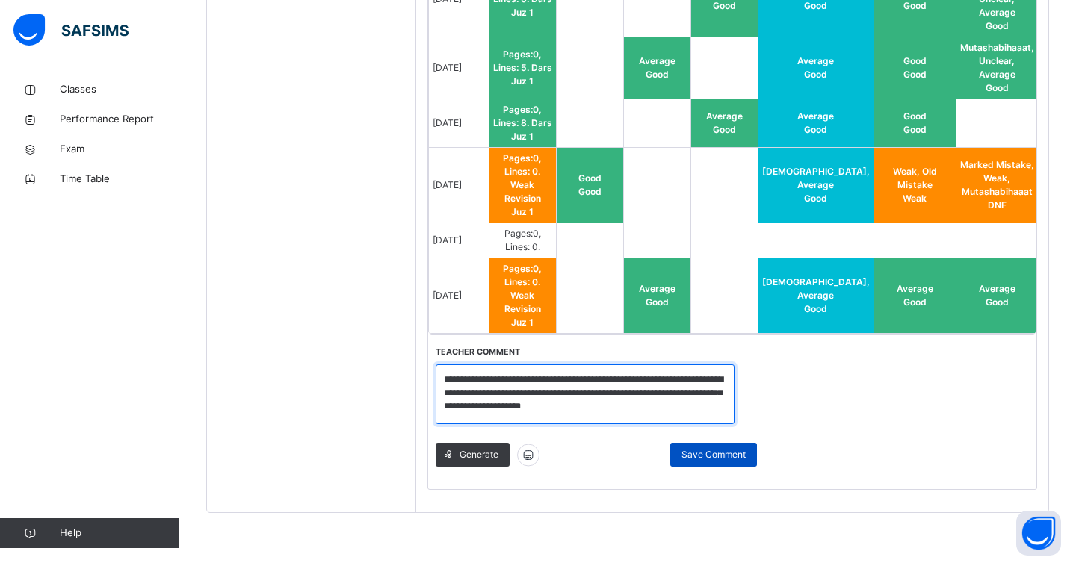
type textarea "**********"
click at [688, 449] on span "Save Comment" at bounding box center [713, 454] width 64 height 13
click at [689, 452] on span "Save Comment" at bounding box center [713, 454] width 64 height 13
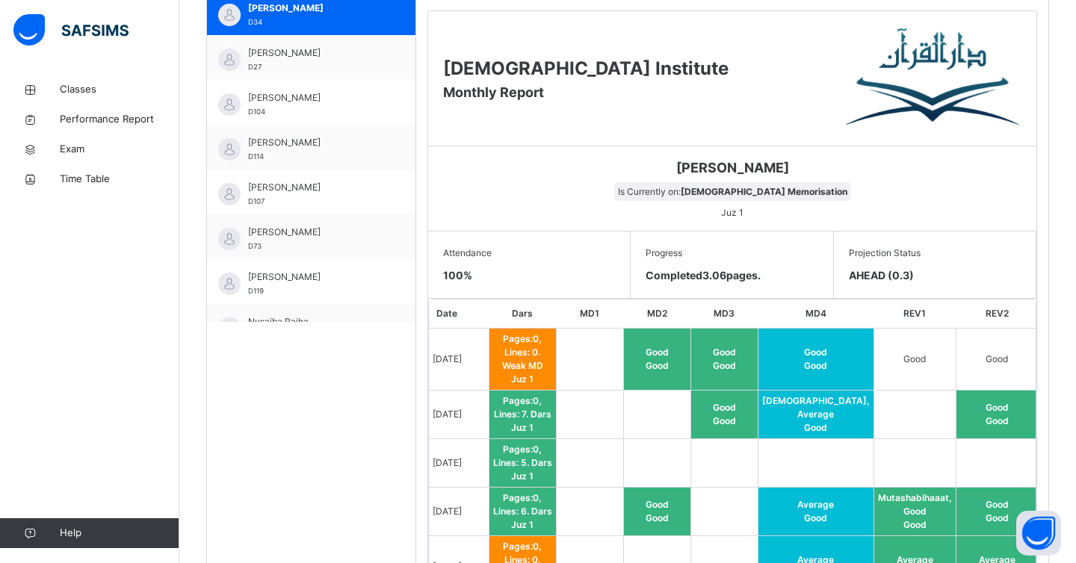
scroll to position [488, 0]
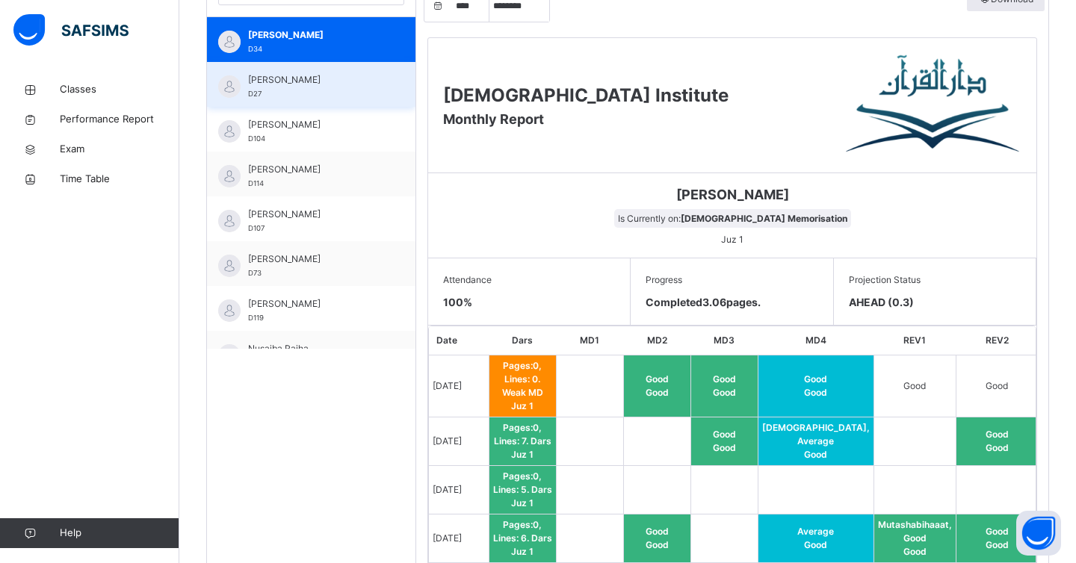
click at [292, 84] on span "[PERSON_NAME]" at bounding box center [315, 79] width 134 height 13
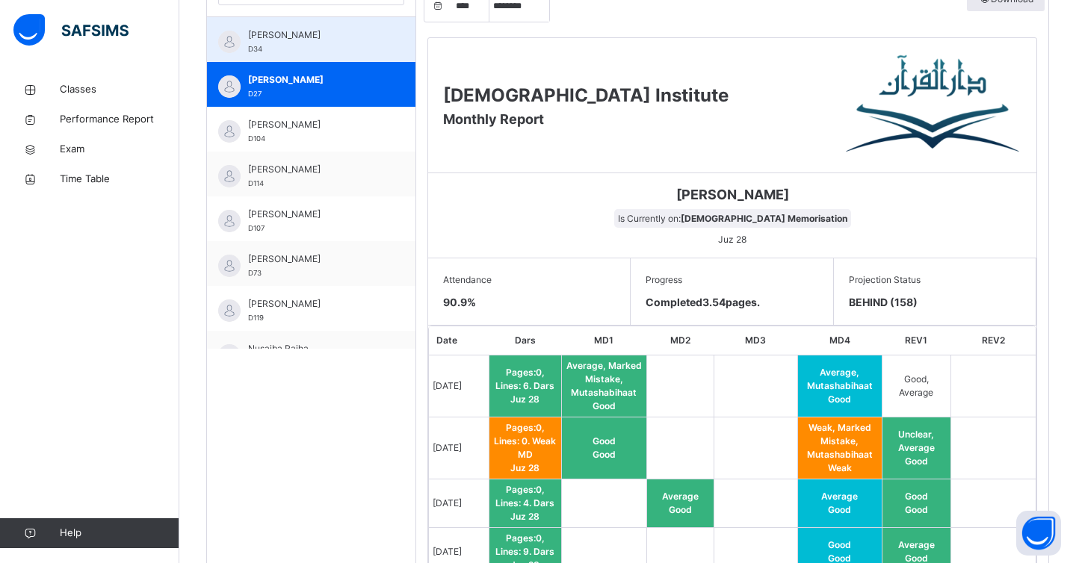
click at [293, 40] on span "[PERSON_NAME]" at bounding box center [315, 34] width 134 height 13
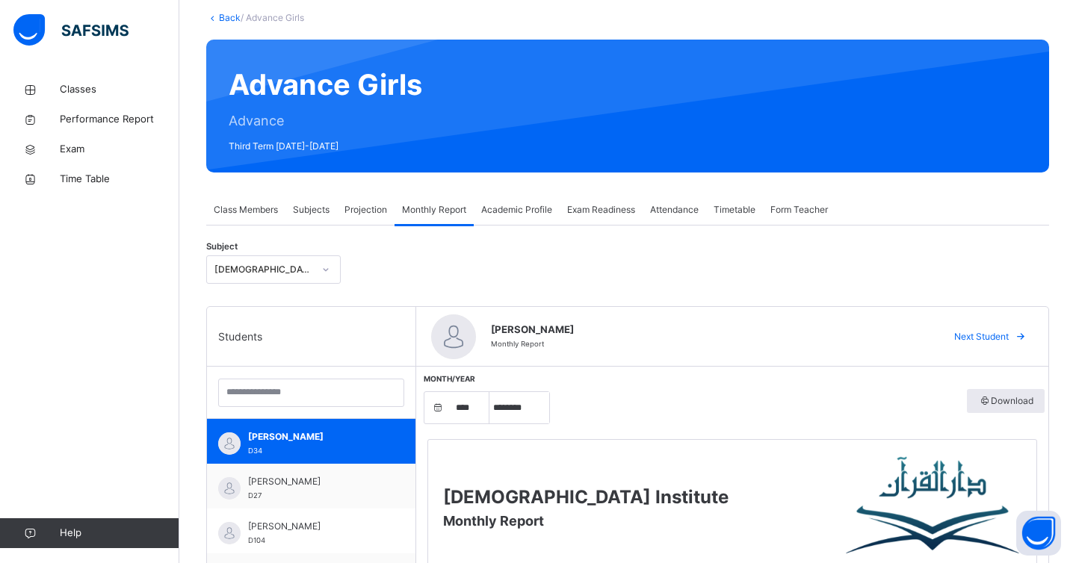
scroll to position [45, 0]
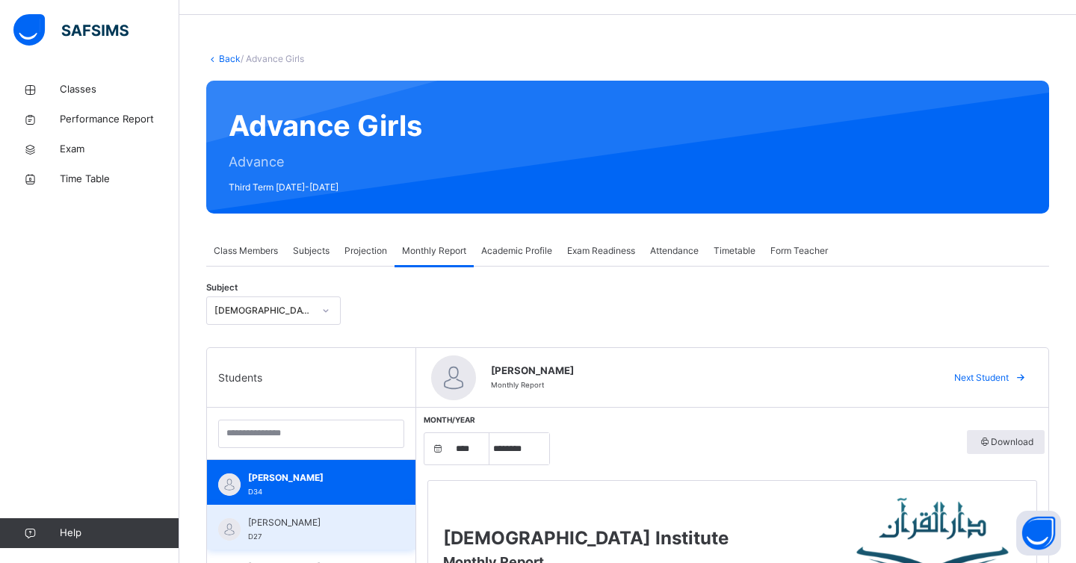
click at [311, 520] on div "[PERSON_NAME] D27" at bounding box center [315, 529] width 134 height 27
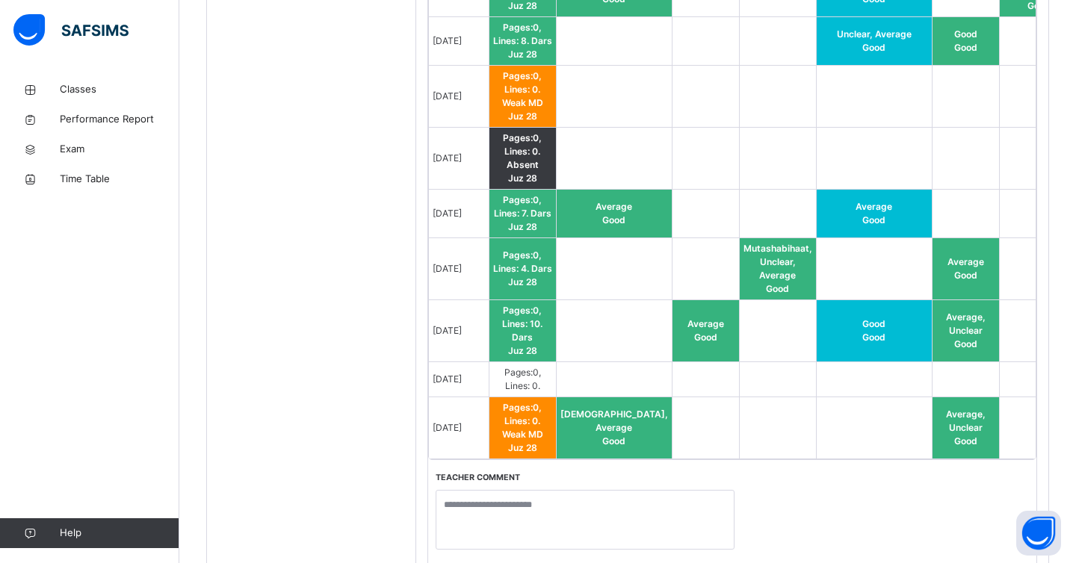
scroll to position [1194, 0]
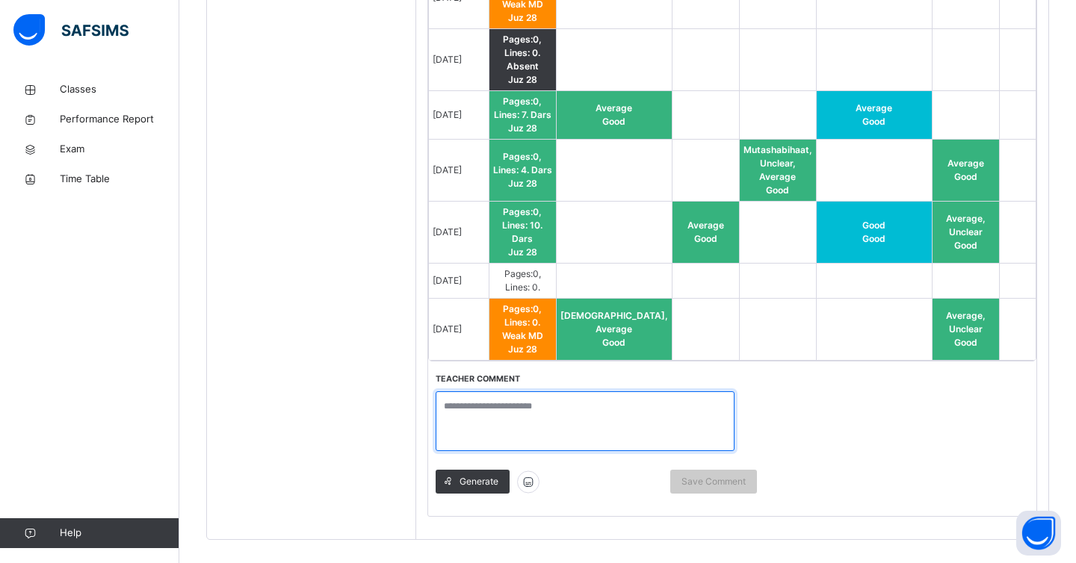
click at [574, 391] on textarea at bounding box center [584, 421] width 299 height 60
